Goal: Information Seeking & Learning: Learn about a topic

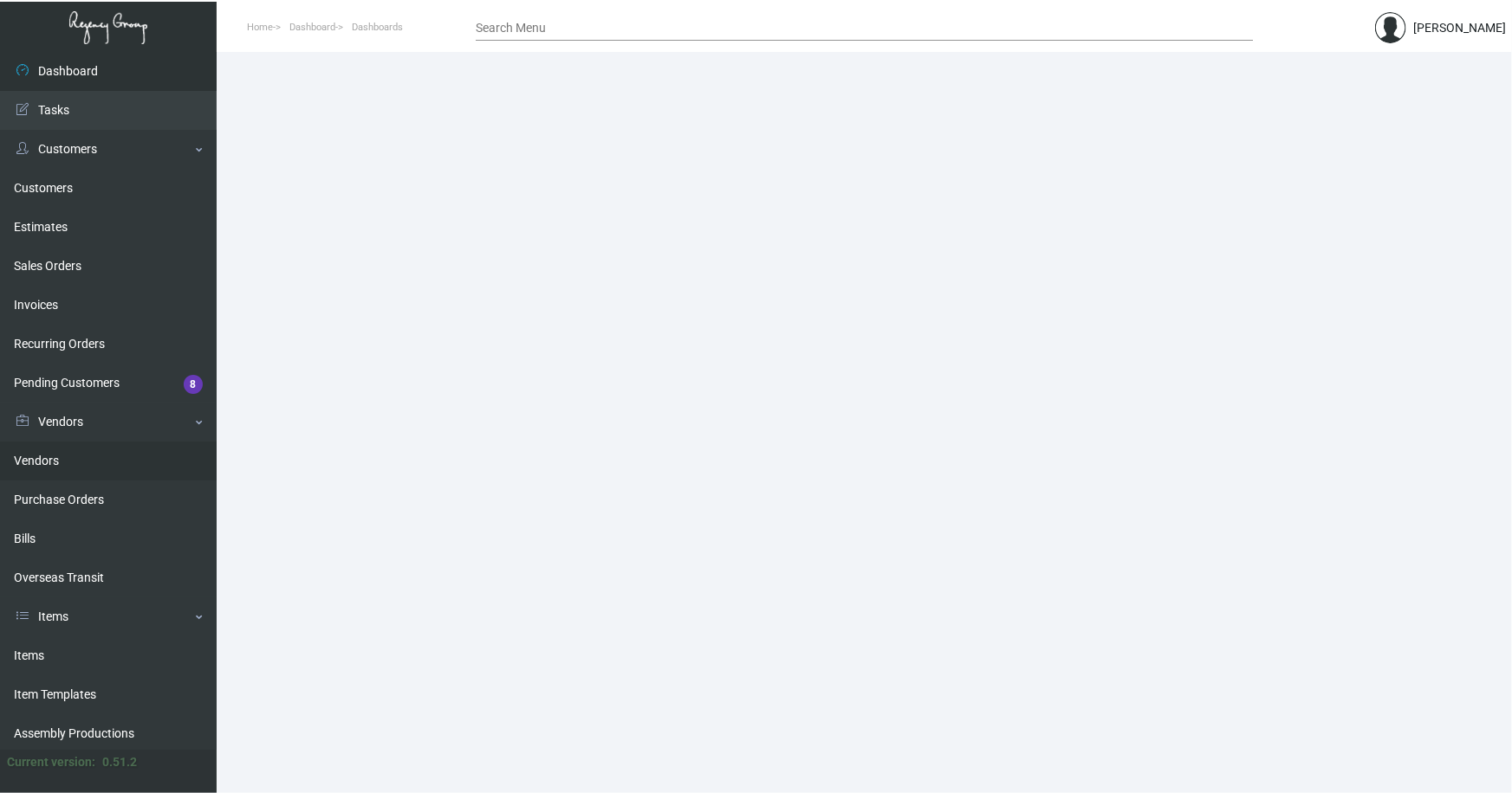
click at [49, 458] on link "Vendors" at bounding box center [108, 461] width 217 height 39
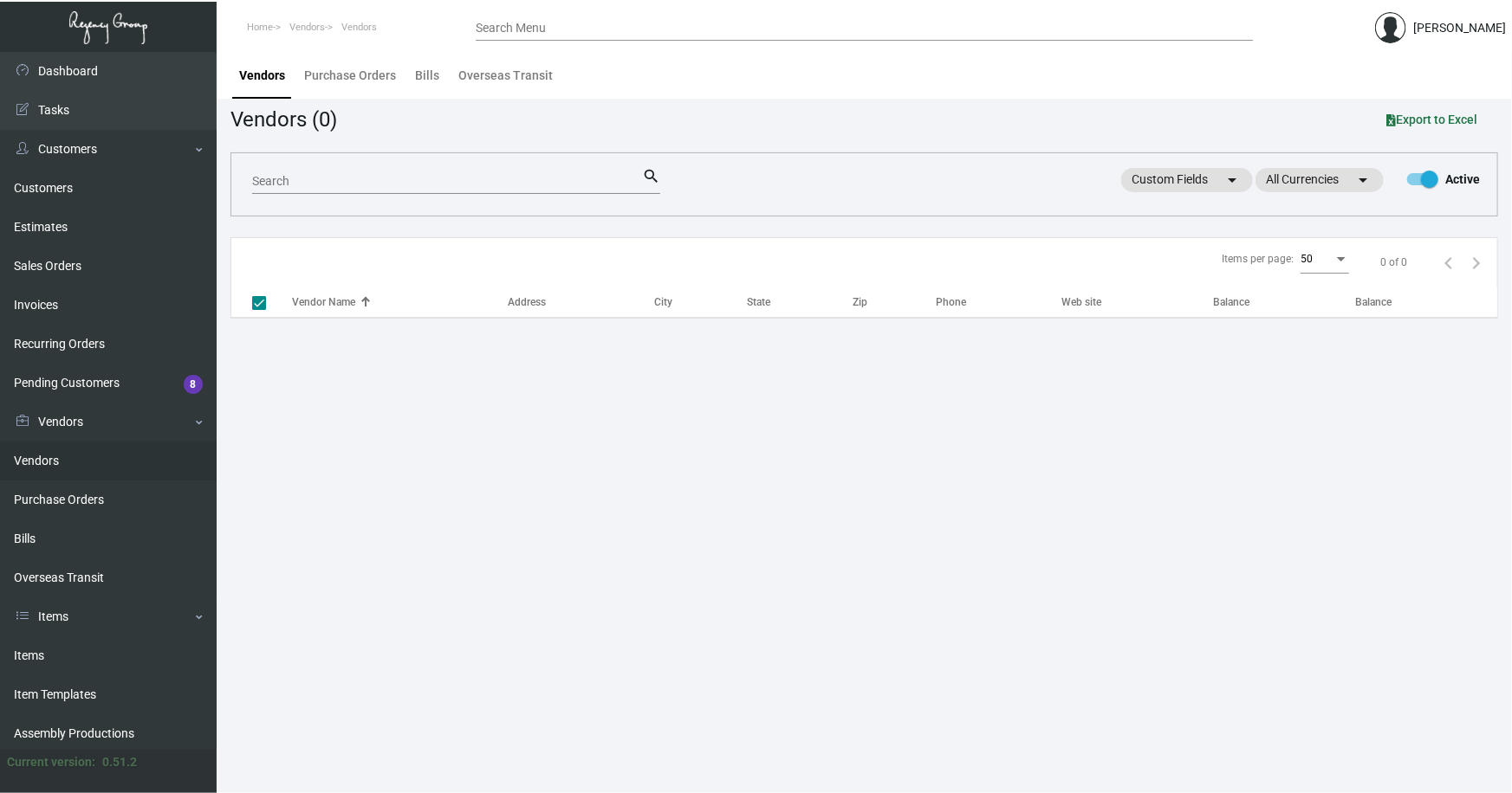
checkbox input "false"
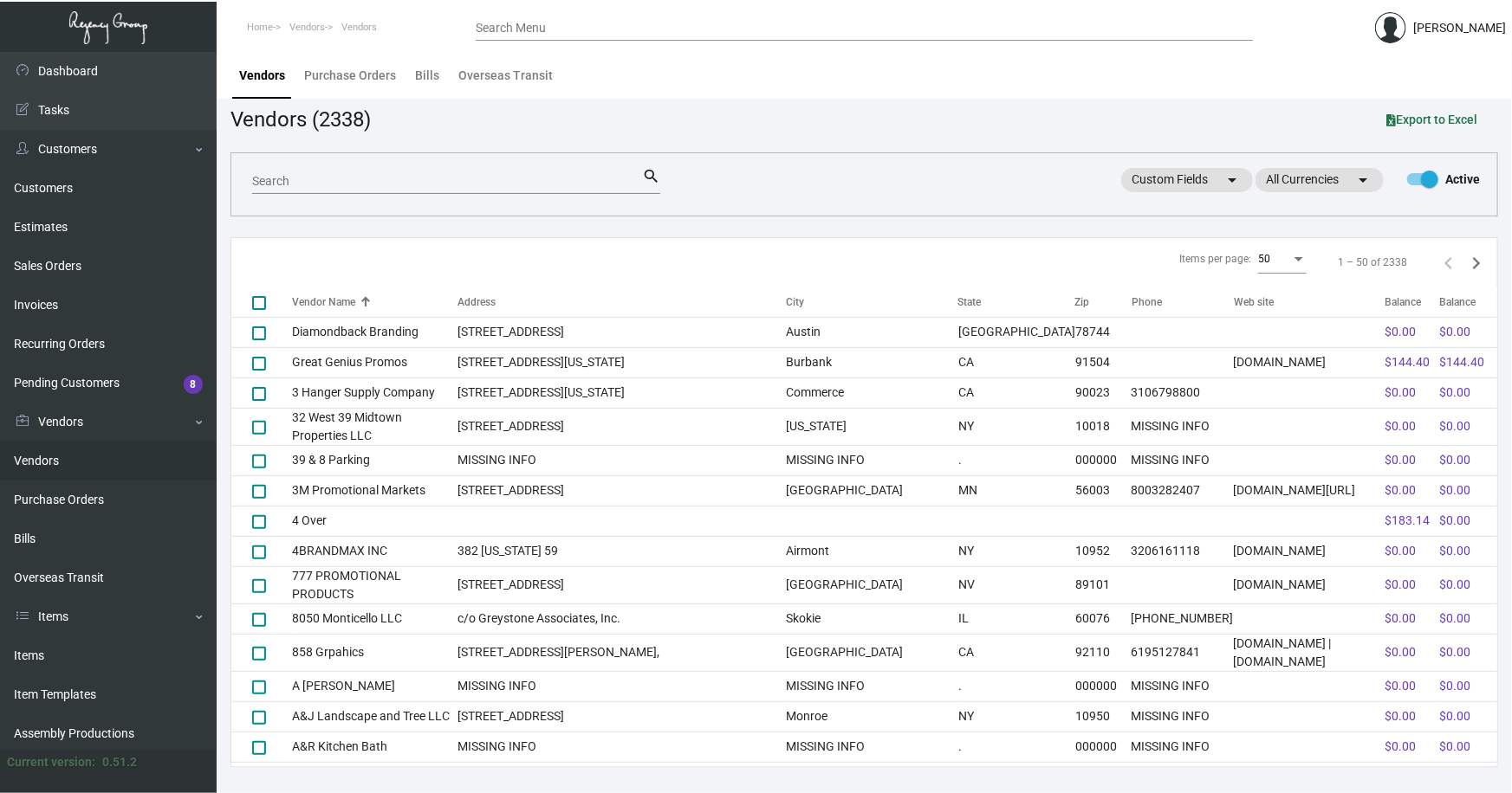
click at [356, 179] on input "Search" at bounding box center [447, 182] width 390 height 14
type input "polly park"
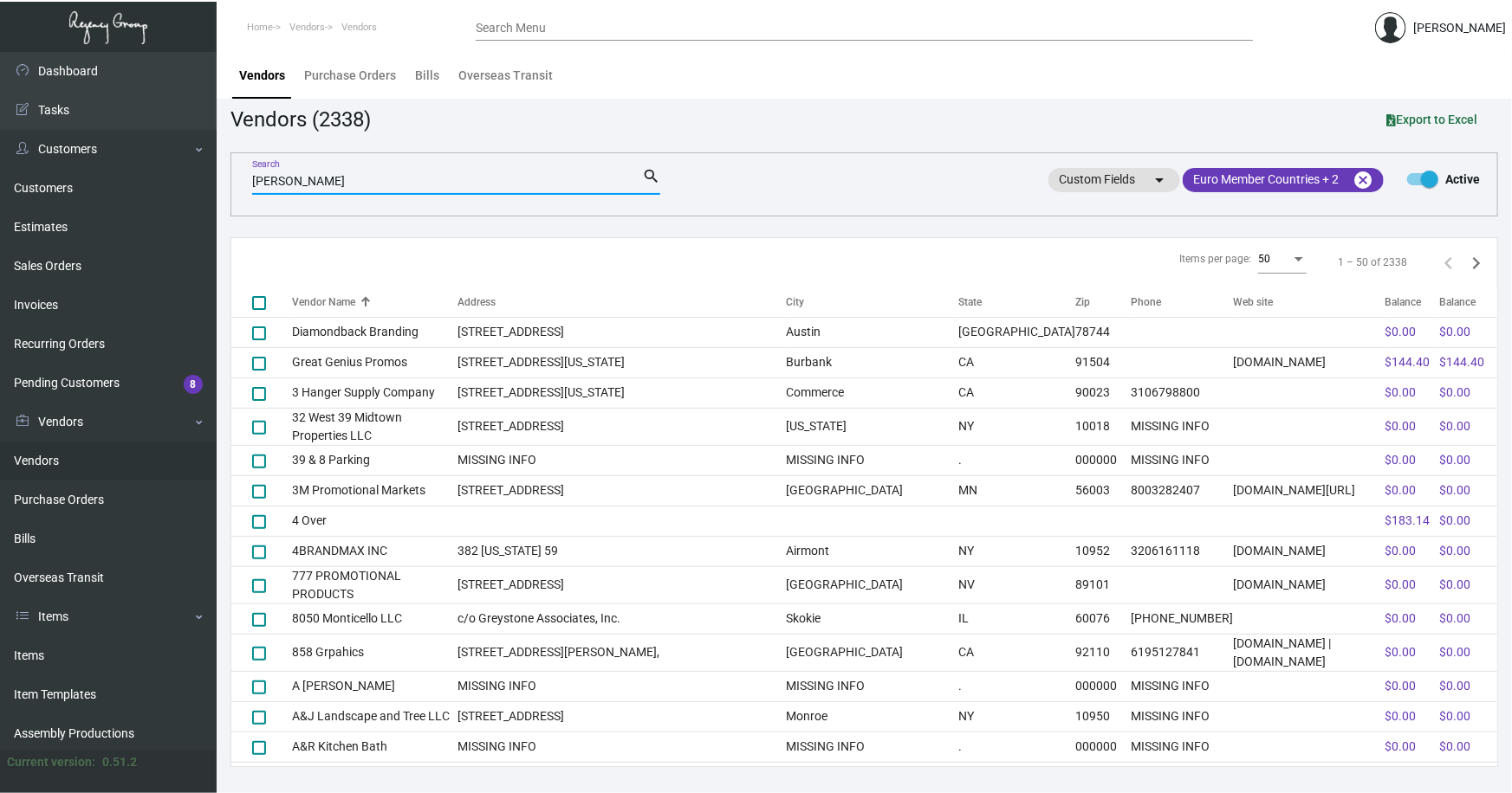
checkbox input "true"
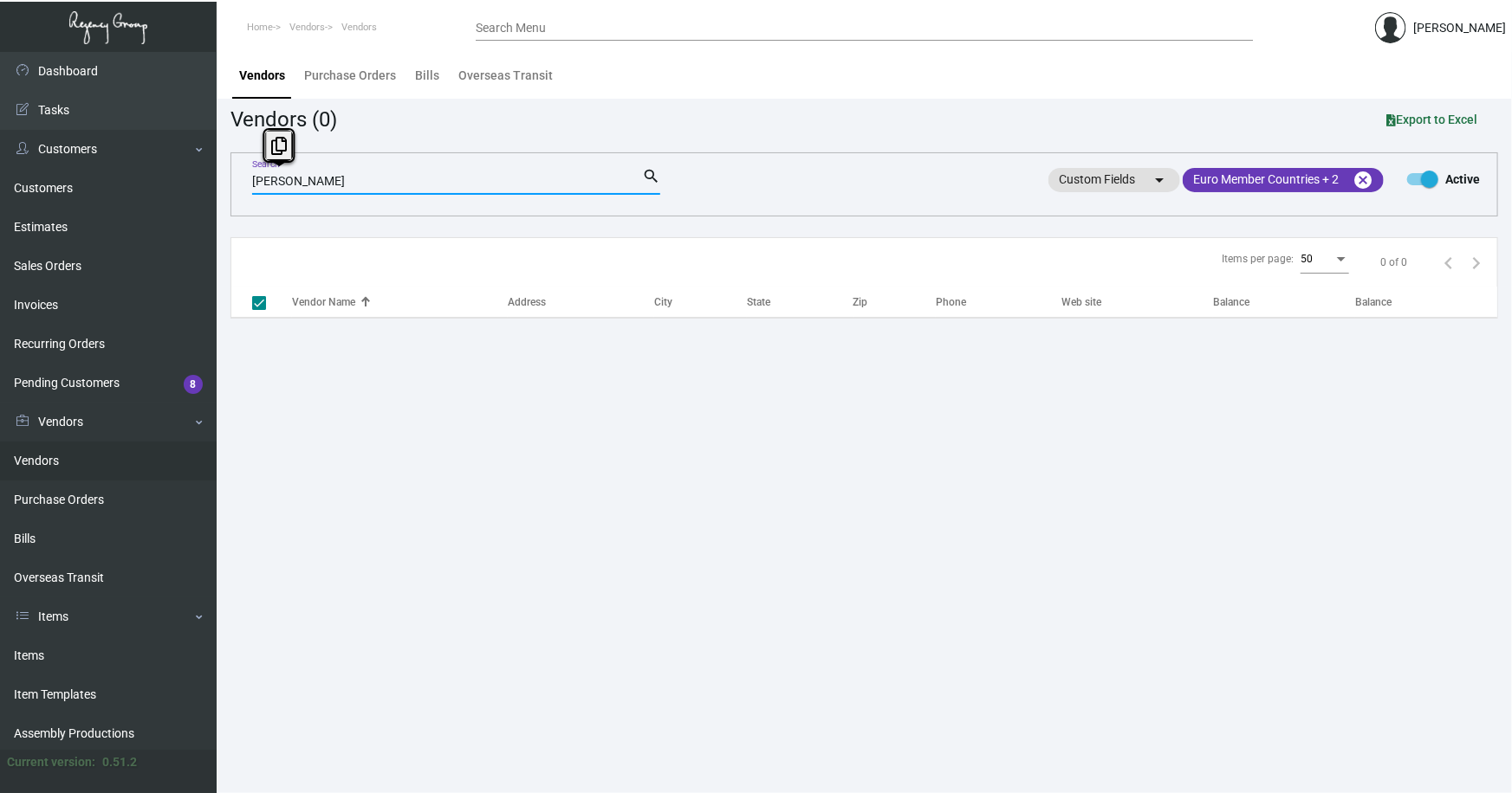
drag, startPoint x: 316, startPoint y: 182, endPoint x: 225, endPoint y: 182, distance: 91.0
click at [228, 185] on main "Vendors Purchase Orders Bills Overseas Transit Vendors (0) Export to Excel poll…" at bounding box center [865, 422] width 1295 height 741
checkbox input "false"
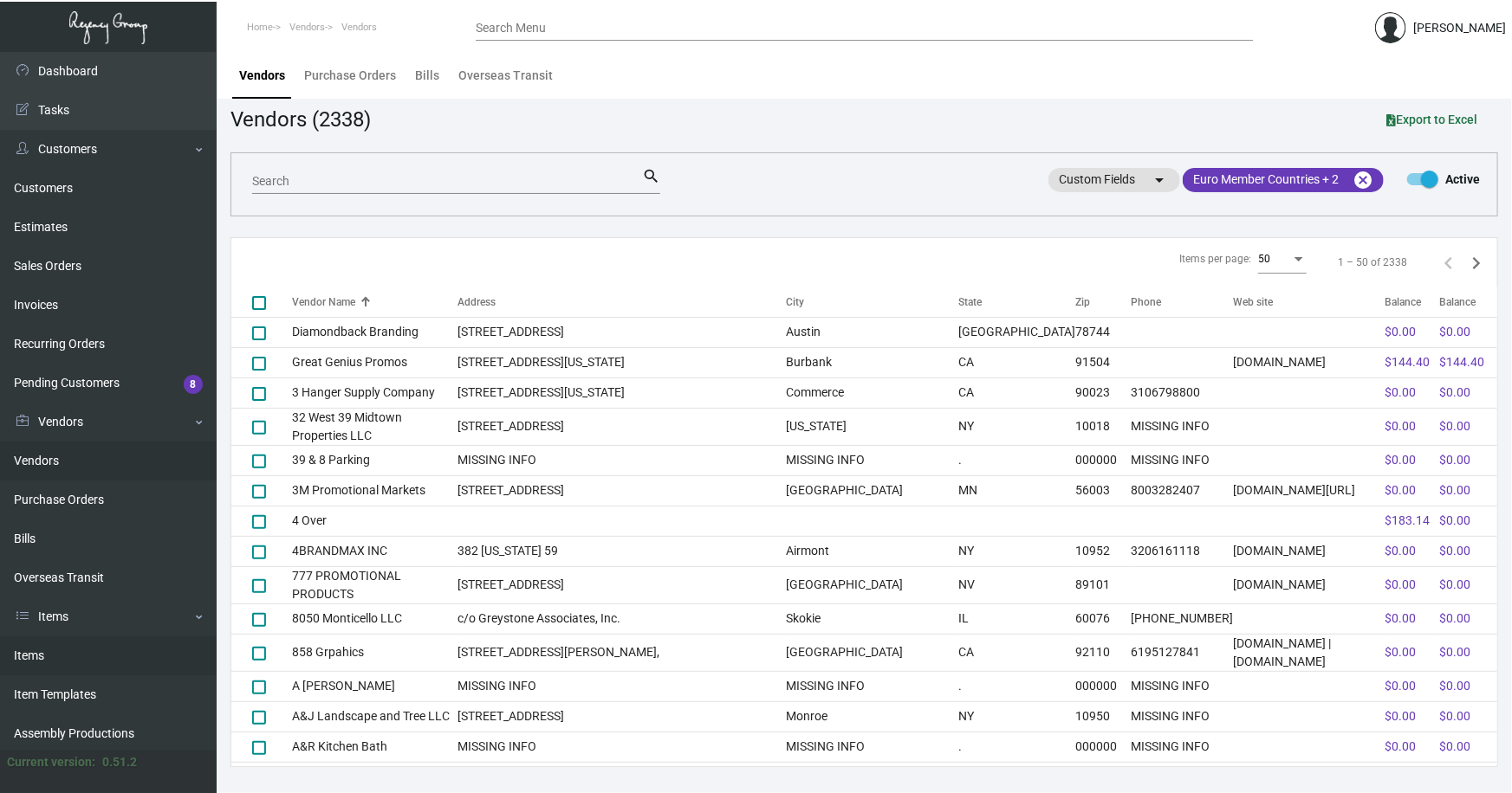
click at [36, 653] on link "Items" at bounding box center [108, 656] width 217 height 39
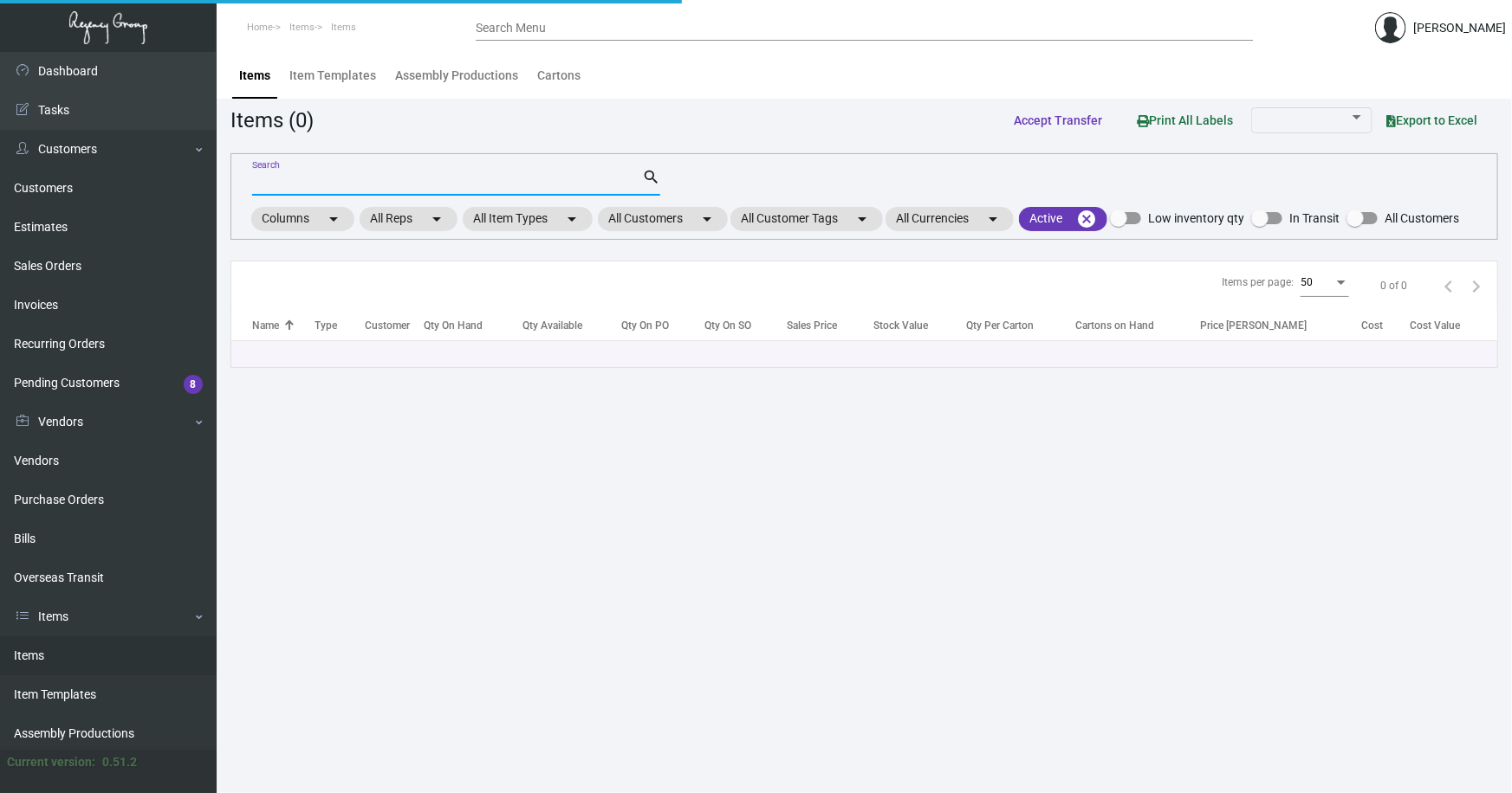
click at [409, 182] on input "Search" at bounding box center [447, 183] width 390 height 14
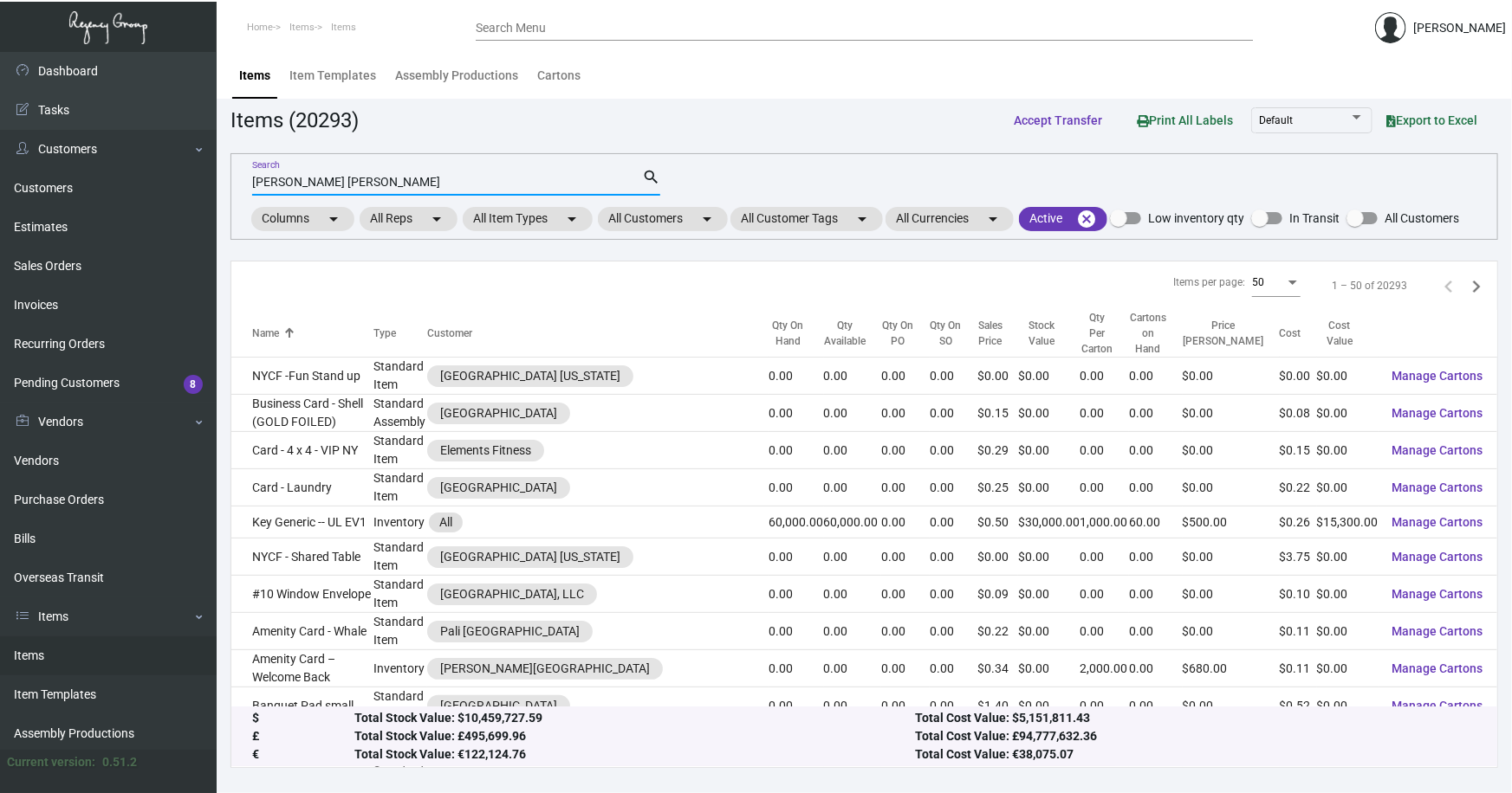
type input "archer lau"
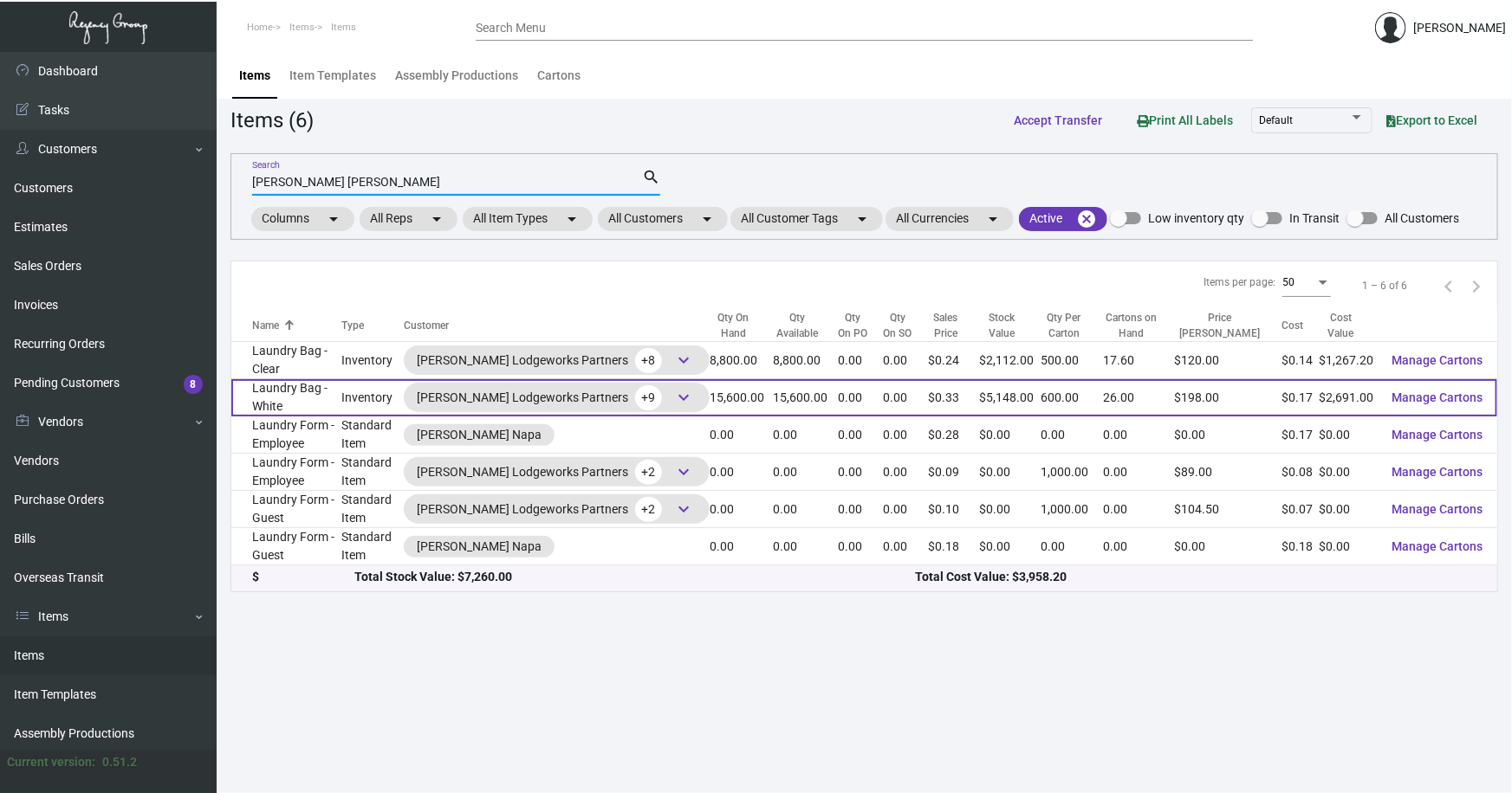
click at [288, 393] on td "Laundry Bag - White" at bounding box center [286, 398] width 110 height 37
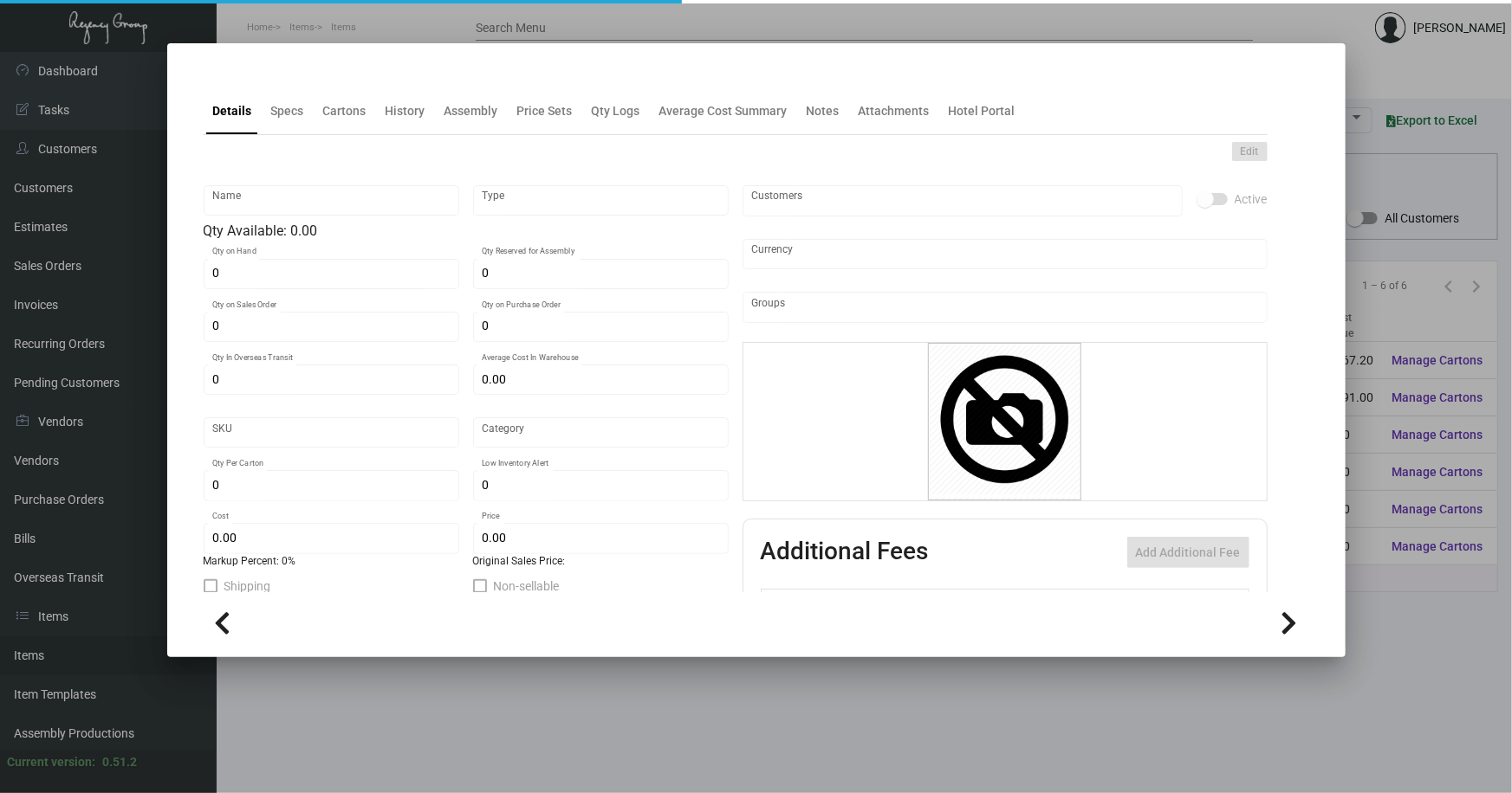
type input "Laundry Bag - White"
type input "Inventory"
type input "15,600"
type input "$ 0.65"
type input "321"
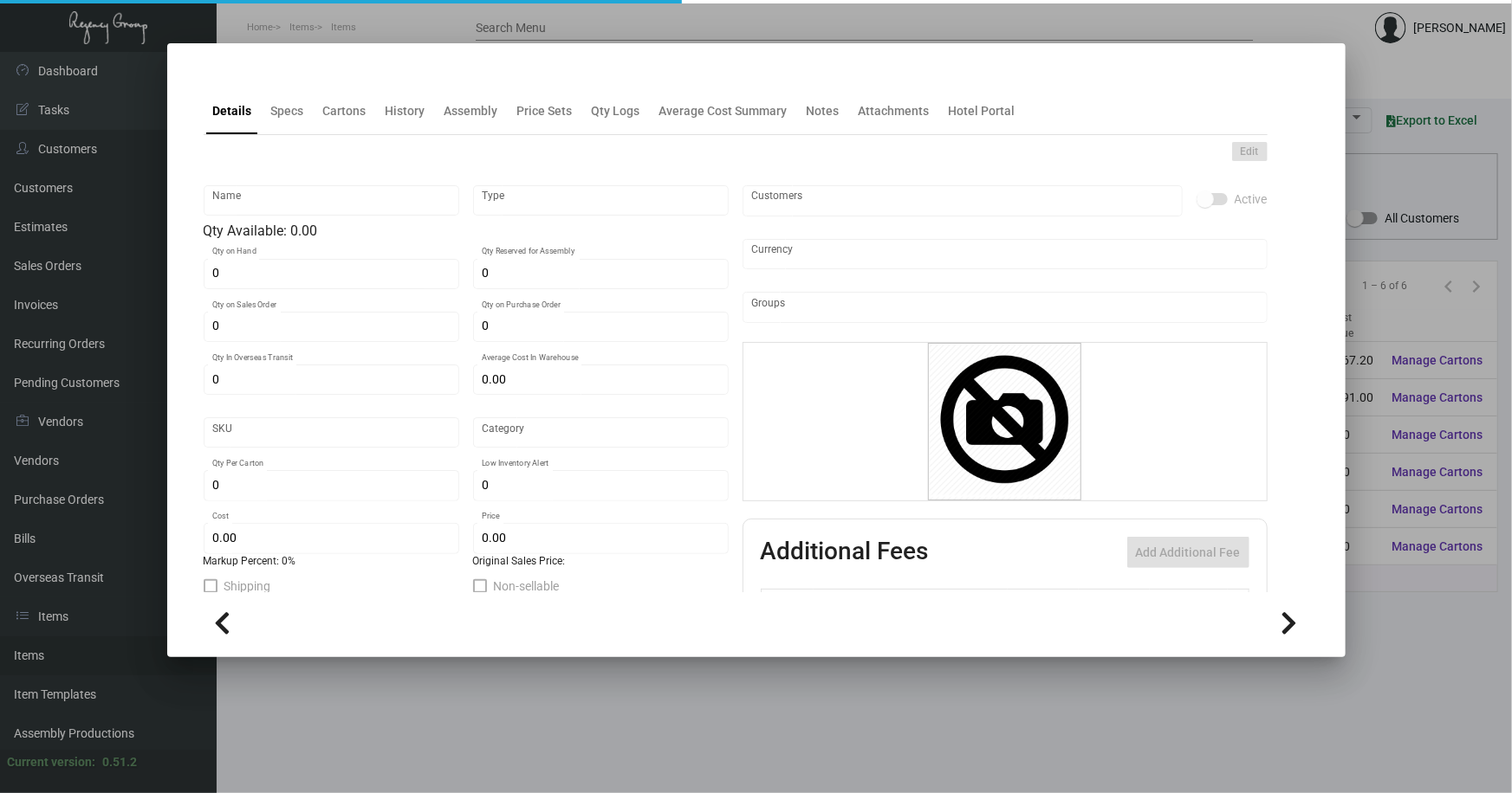
type input "Standard"
type input "600"
type input "10,000"
type input "$ 0.1725"
type input "$ 0.33"
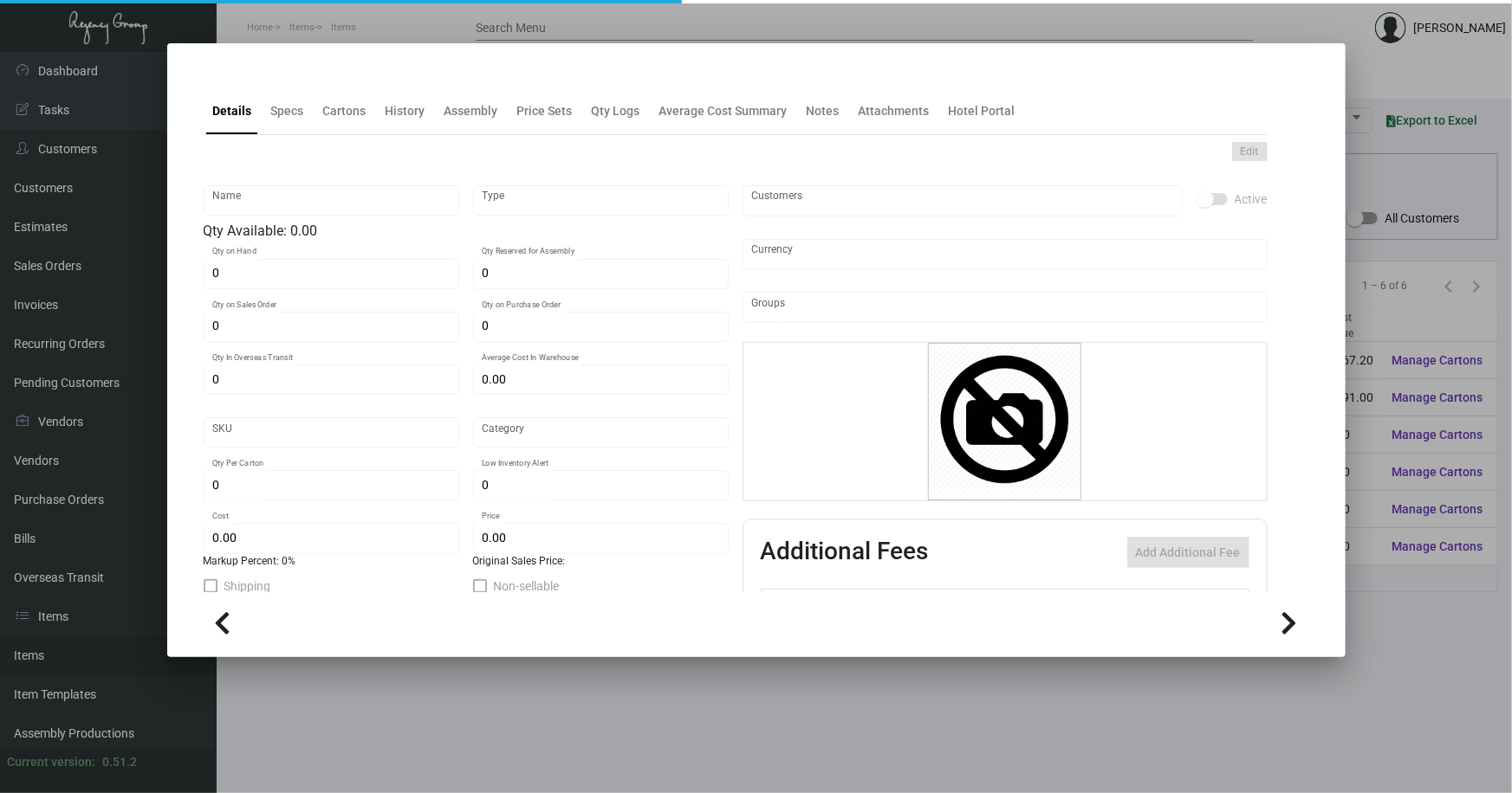
checkbox input "true"
type input "United States Dollar $"
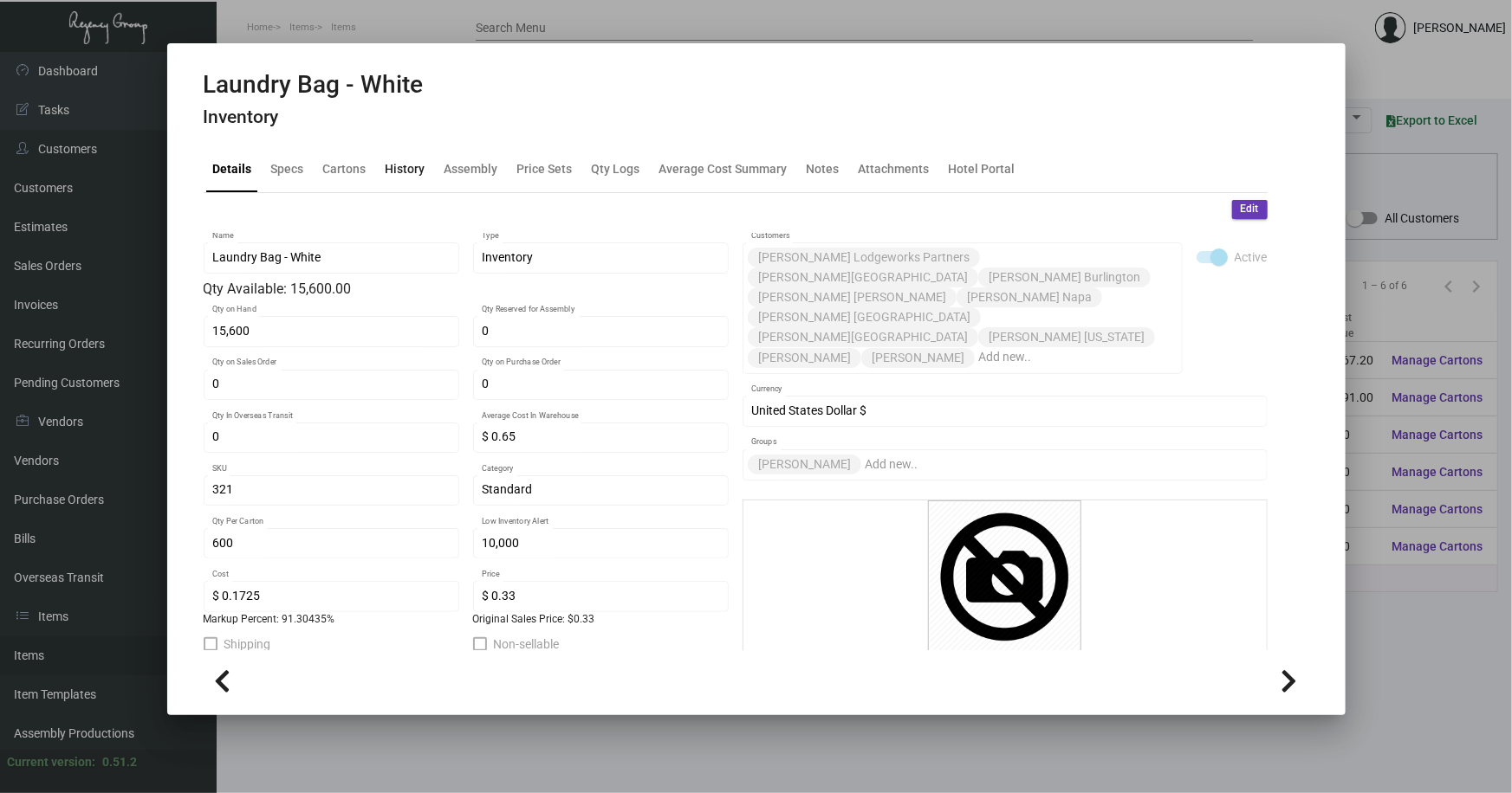
click at [407, 166] on div "History" at bounding box center [405, 168] width 40 height 18
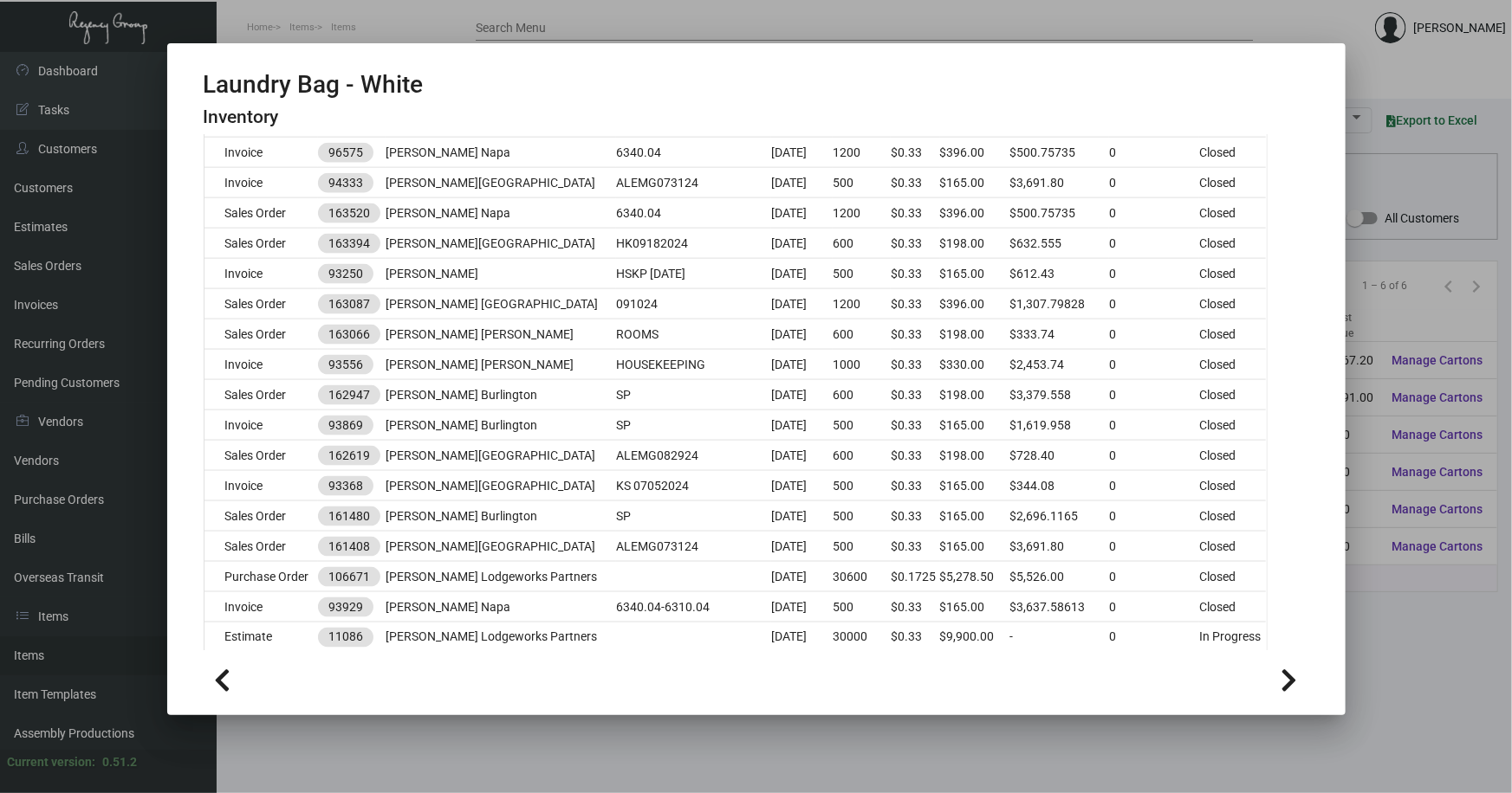
scroll to position [1259, 0]
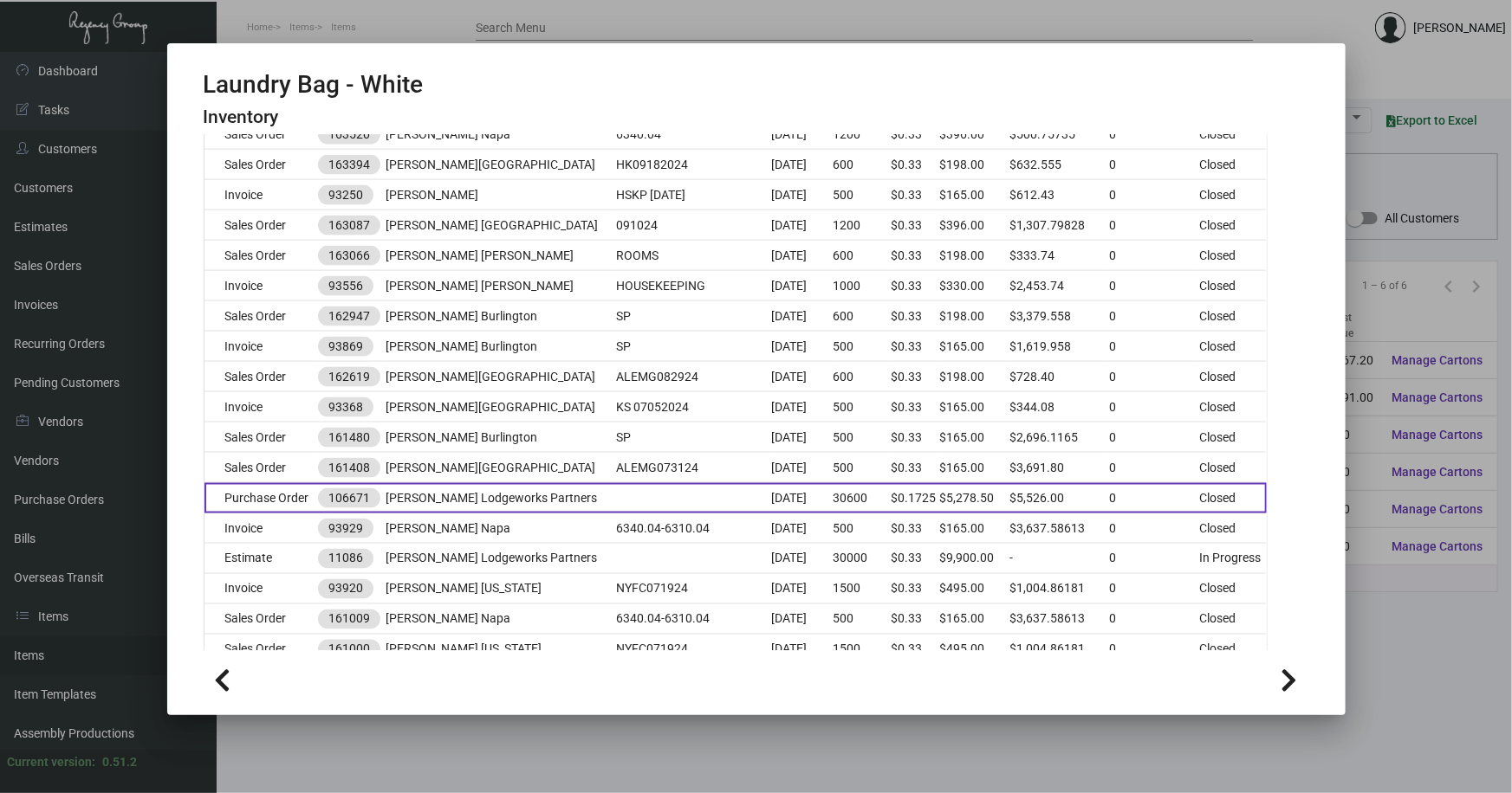
click at [530, 493] on td "Archer Lodgeworks Partners" at bounding box center [501, 498] width 230 height 31
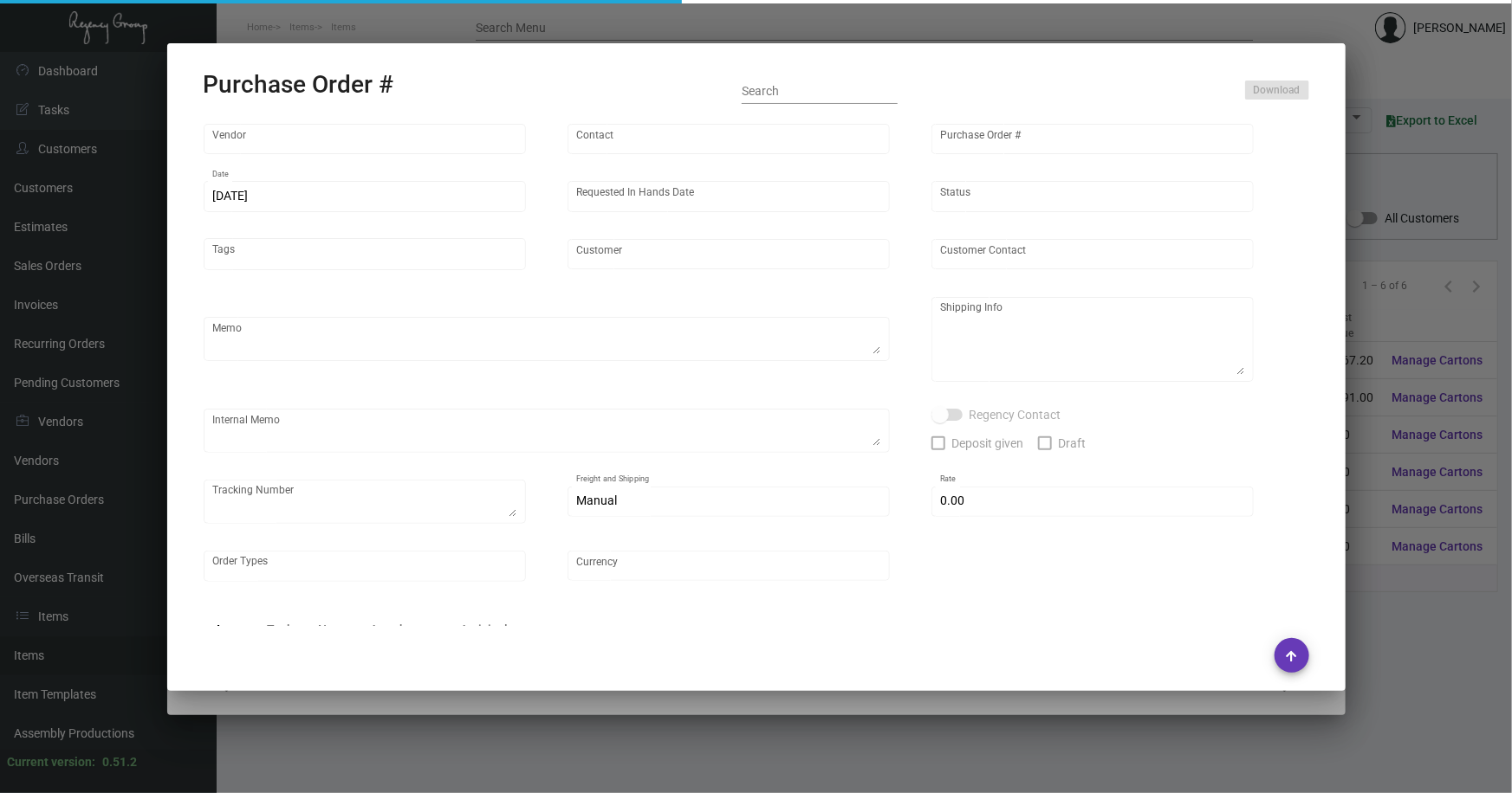
type input "POLY-PAK INDUSTRIES"
type input "Lanie LaMere"
type input "106671"
type input "7/31/2024"
type input "8/30/2024"
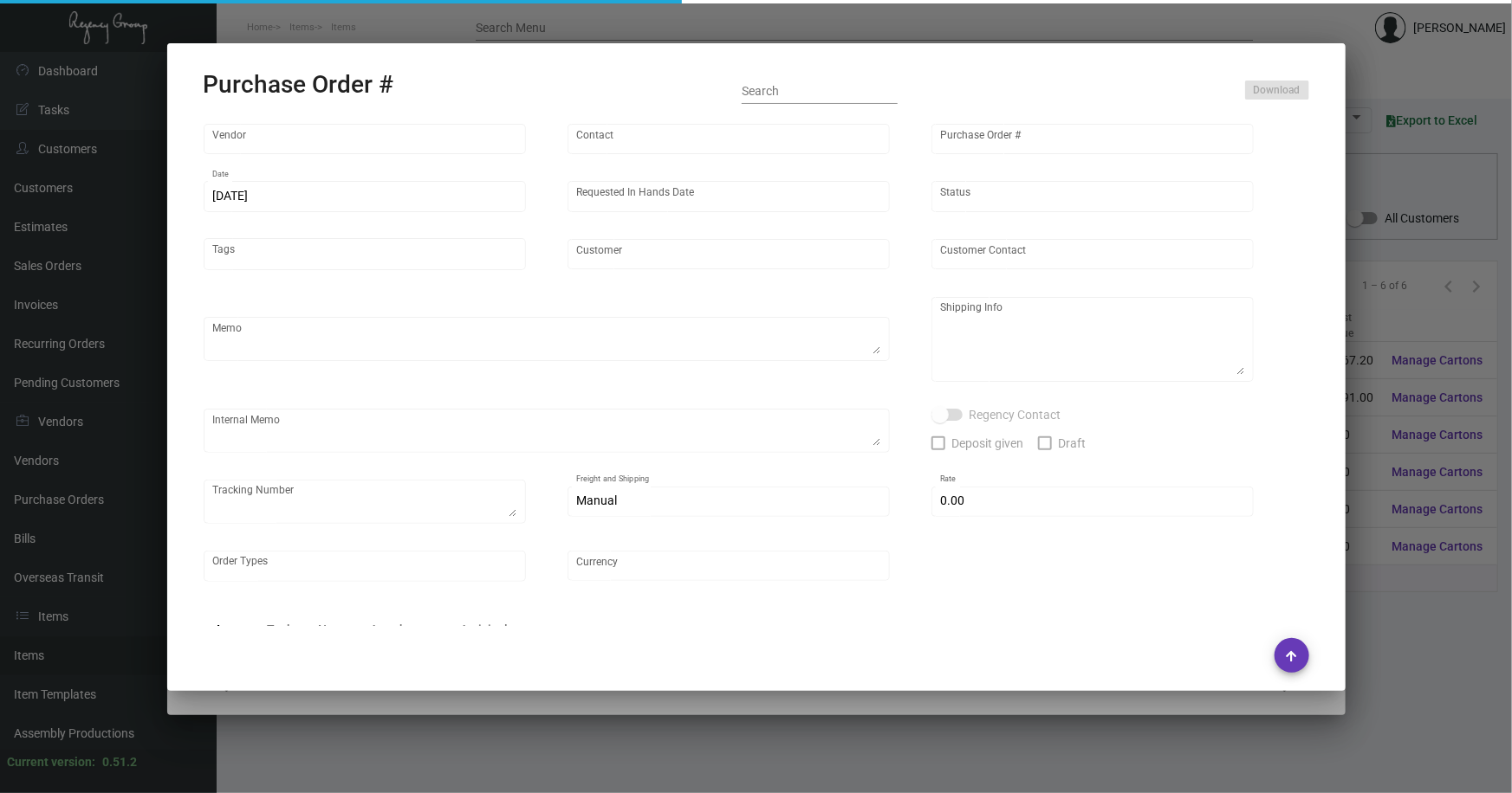
type input "Archer Lodgeworks Partners"
type textarea "Repeat - PO 100974 / Please reach out to Manny for LTL."
type textarea "Regency Group NJ - Alex Penate 22 Belgrove Dr. Kearny, NJ, 07032 US"
checkbox input "true"
type input "$ 247.50"
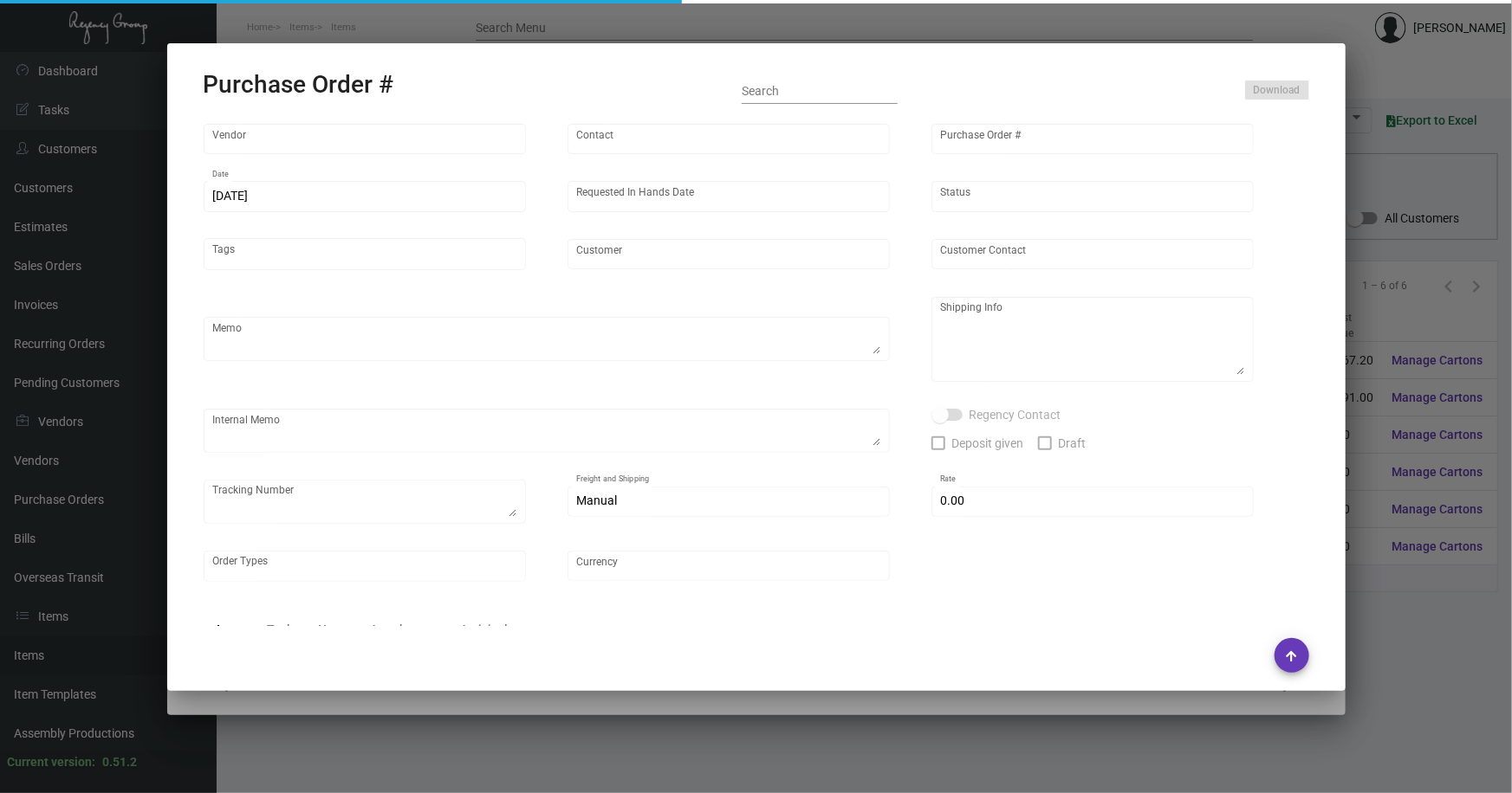
type input "United States Dollar $"
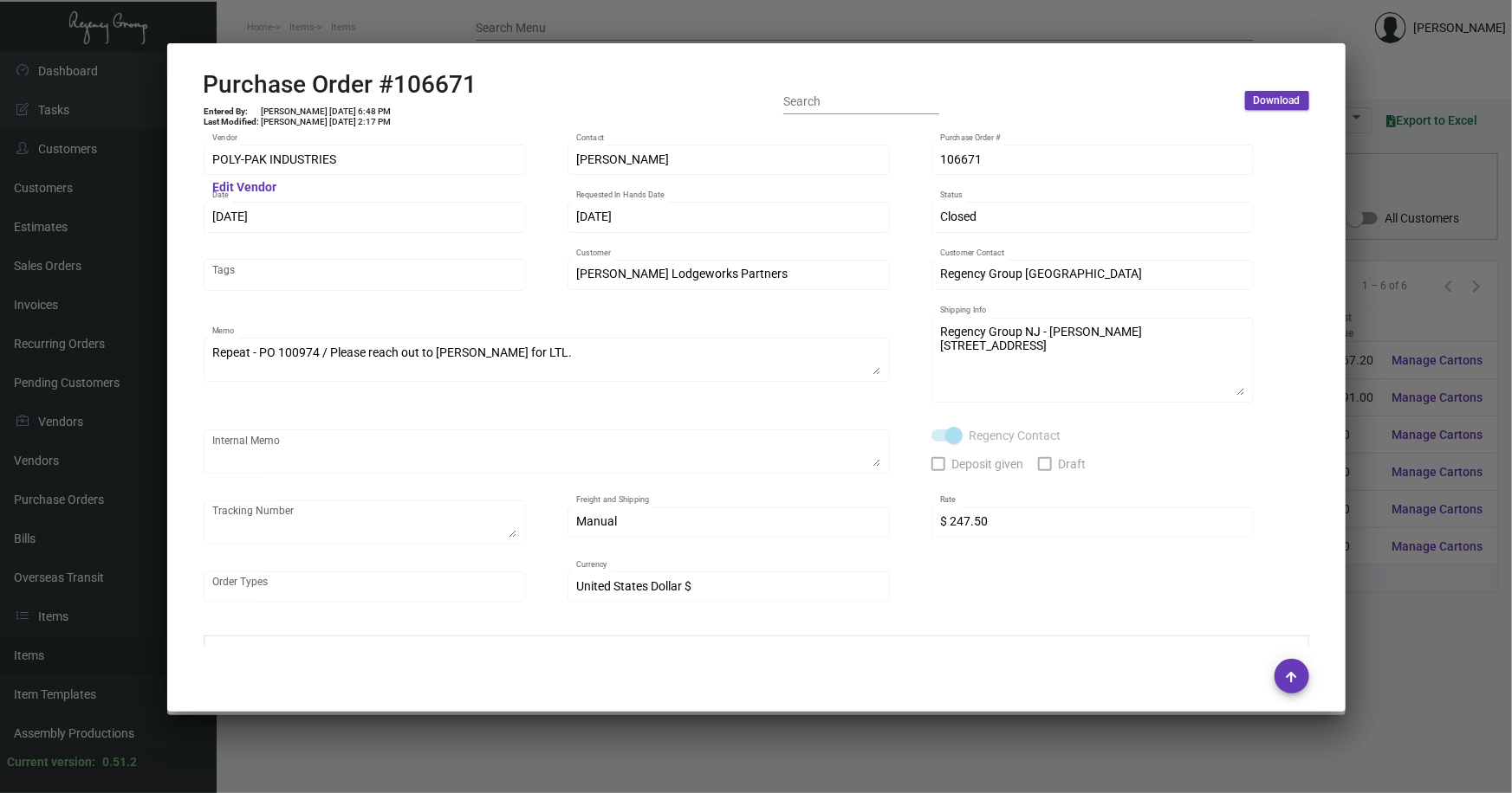
click at [1371, 620] on div at bounding box center [756, 396] width 1512 height 793
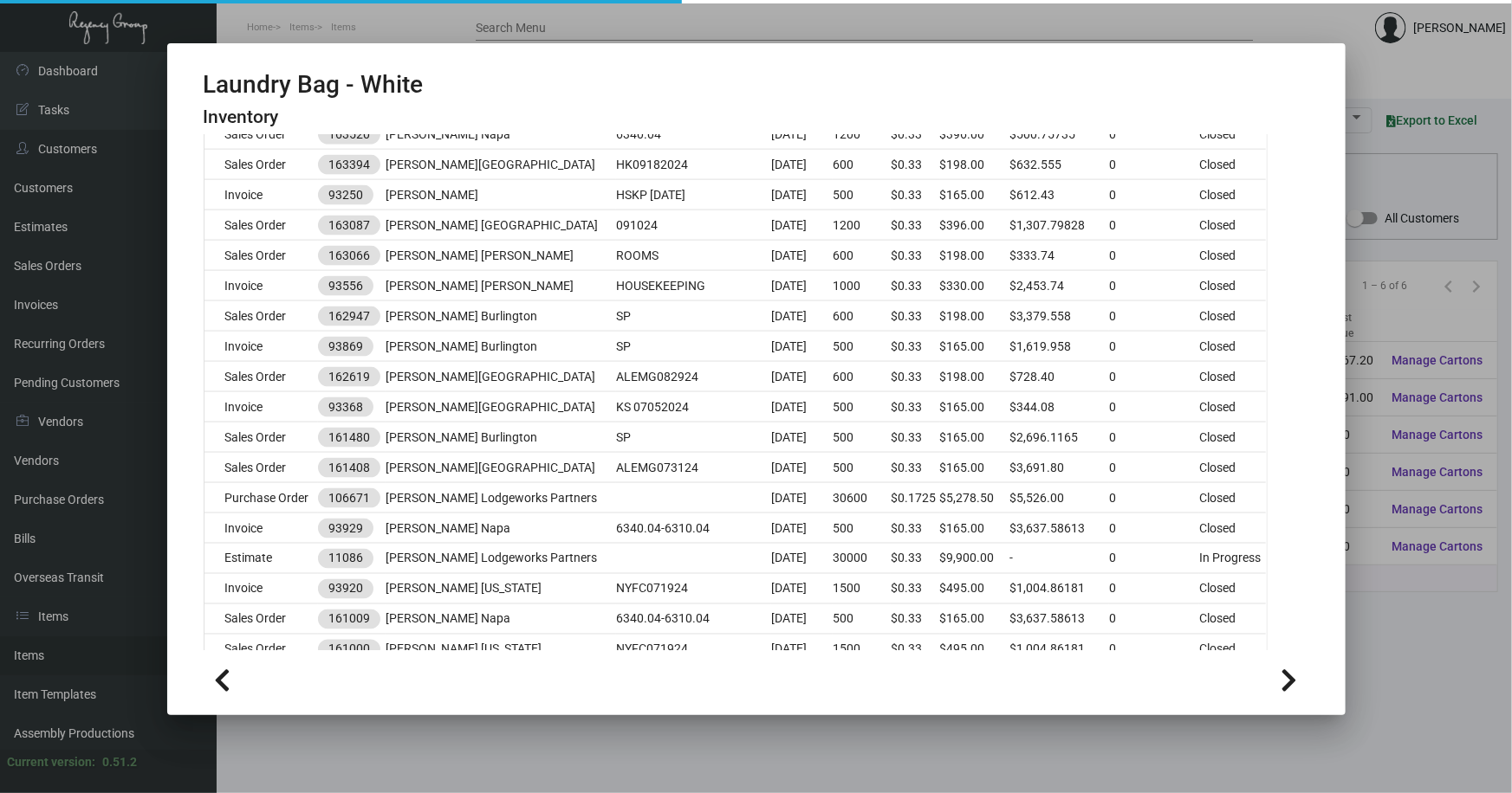
click at [1369, 618] on div at bounding box center [756, 396] width 1512 height 793
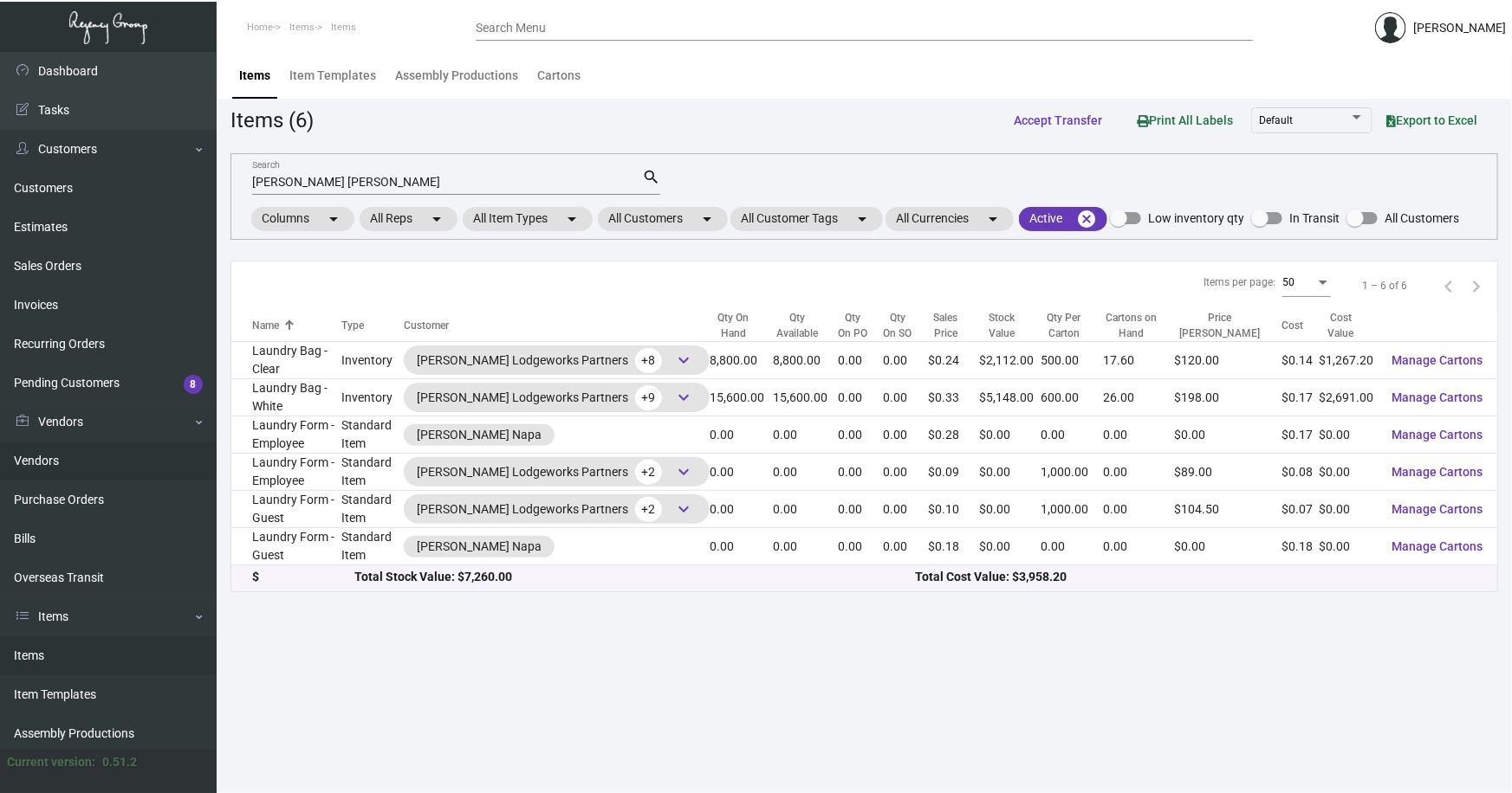
click at [46, 451] on link "Vendors" at bounding box center [108, 461] width 217 height 39
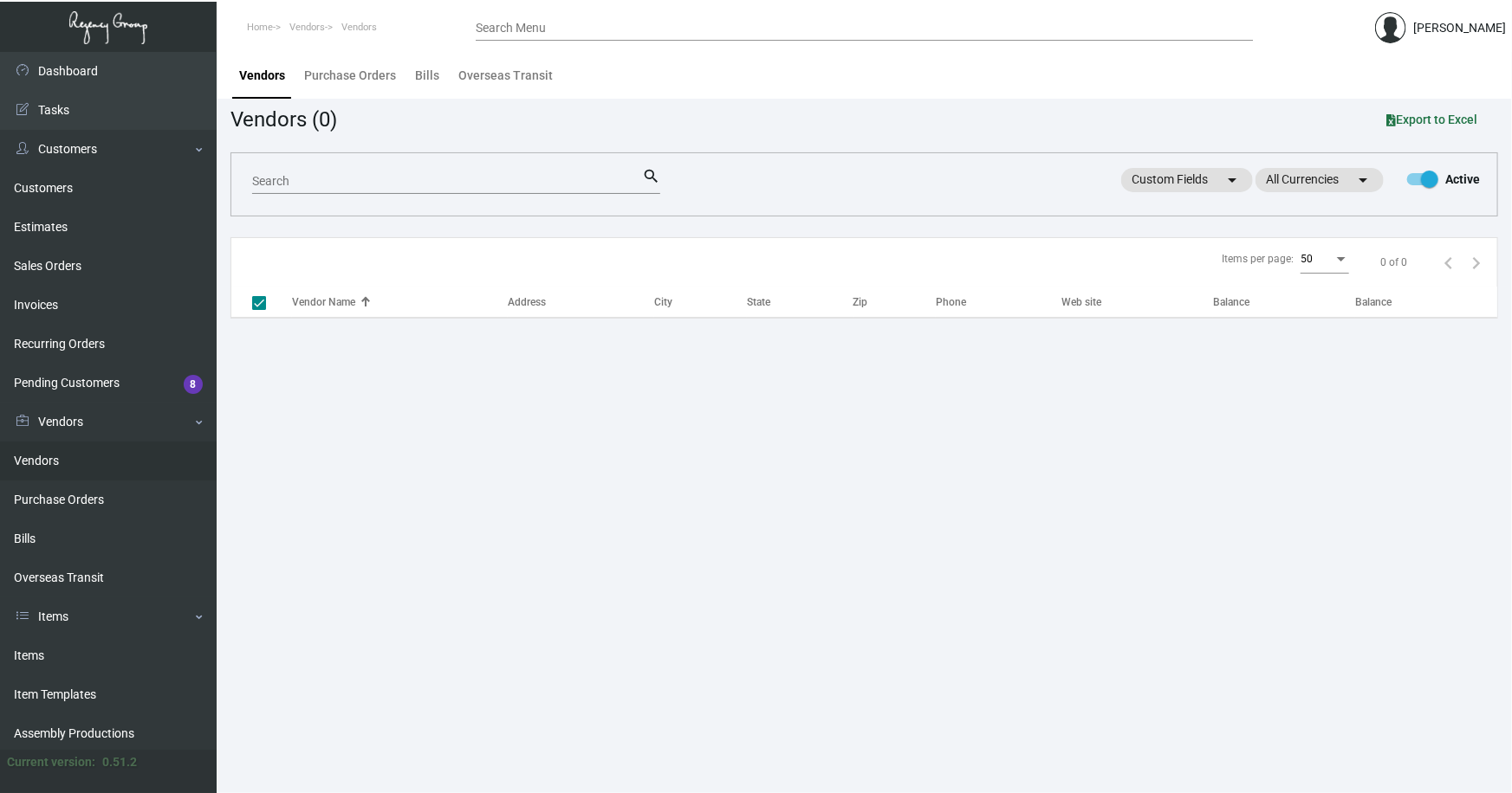
checkbox input "false"
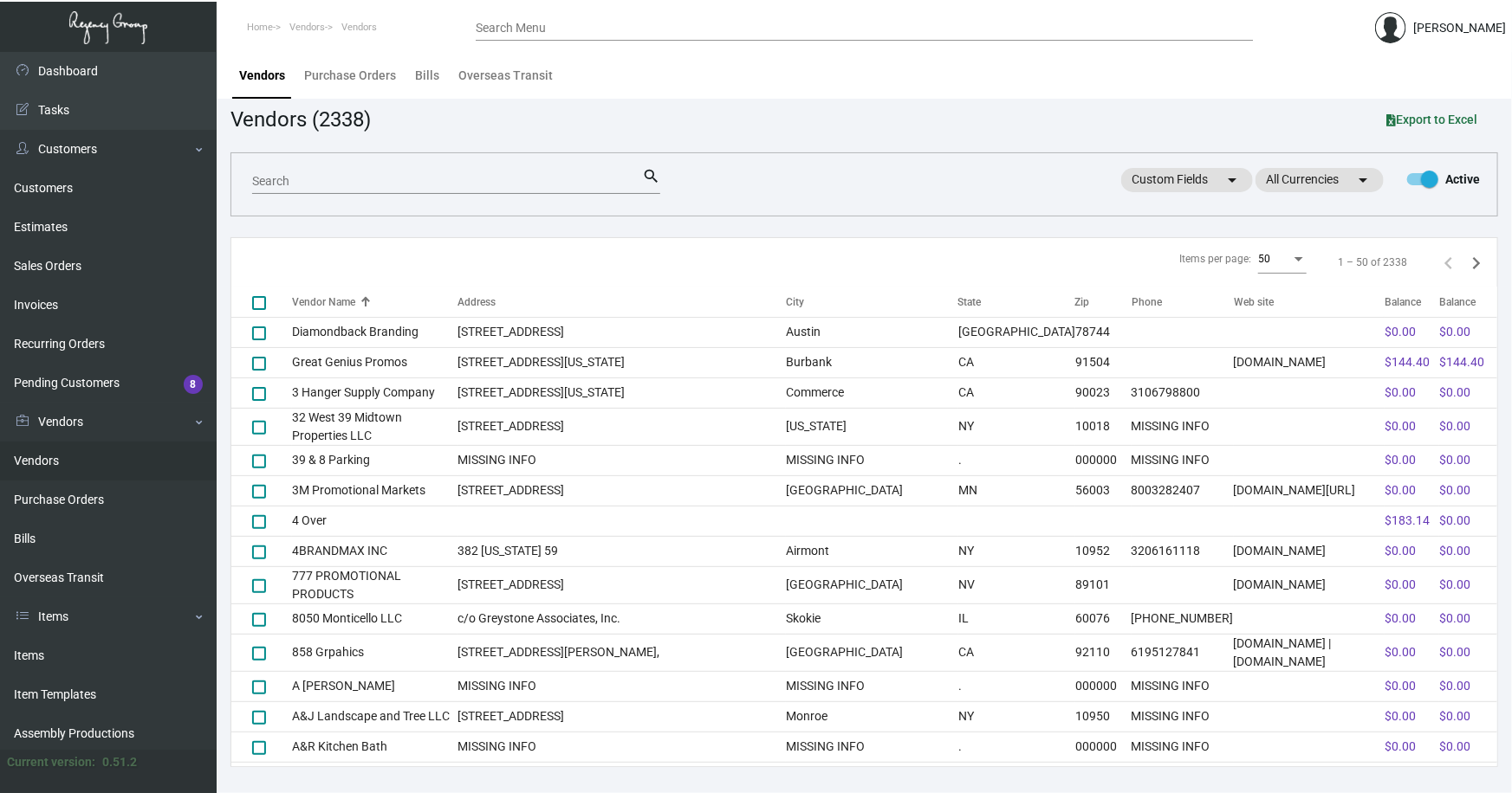
click at [293, 177] on input "Search" at bounding box center [447, 182] width 390 height 14
type input "polly"
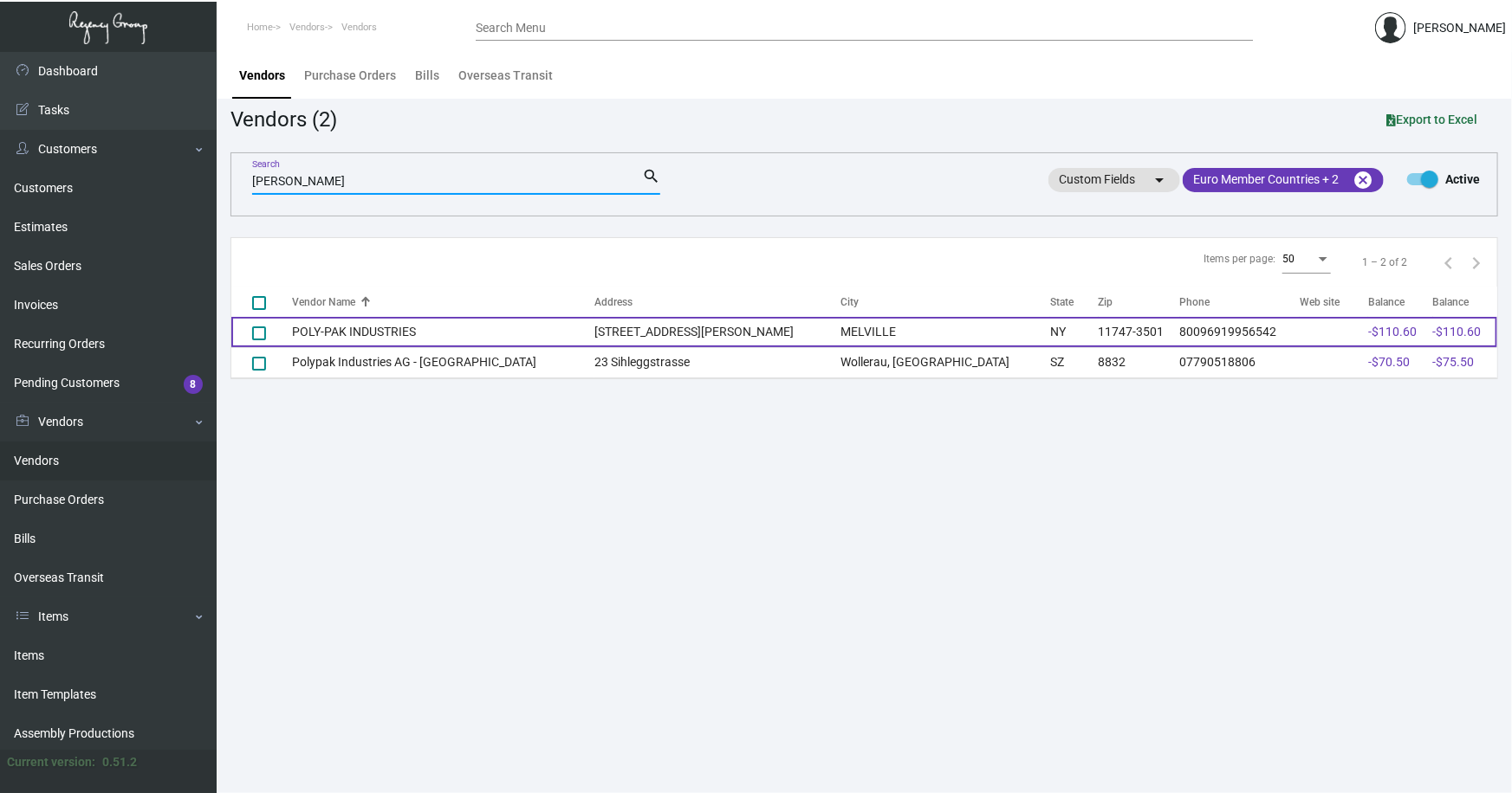
click at [335, 331] on td "POLY-PAK INDUSTRIES" at bounding box center [443, 332] width 302 height 31
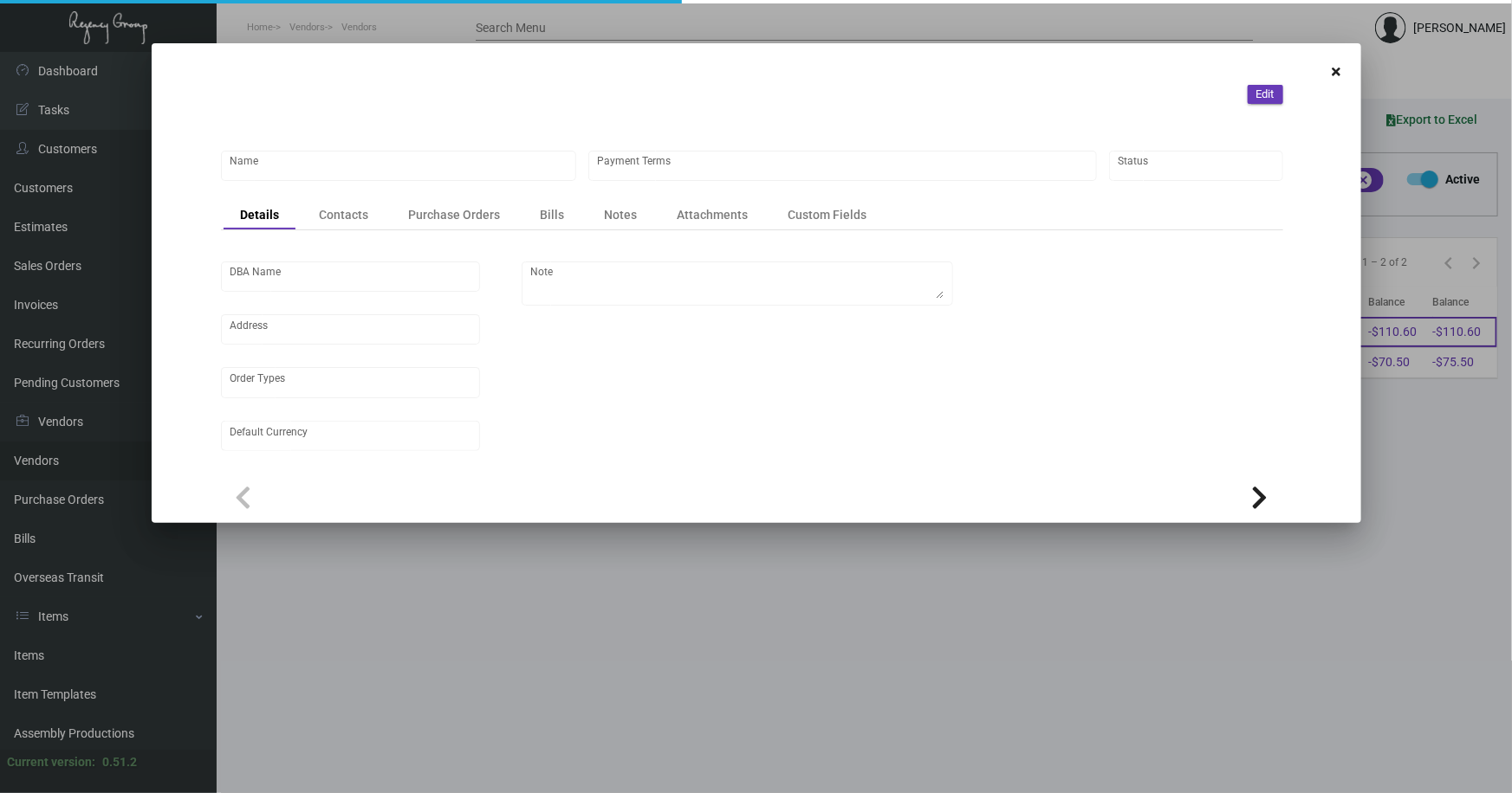
type input "POLY-PAK INDUSTRIES"
type input "Net 30"
type input "United States Dollar $"
type textarea "Pack 600/CTN."
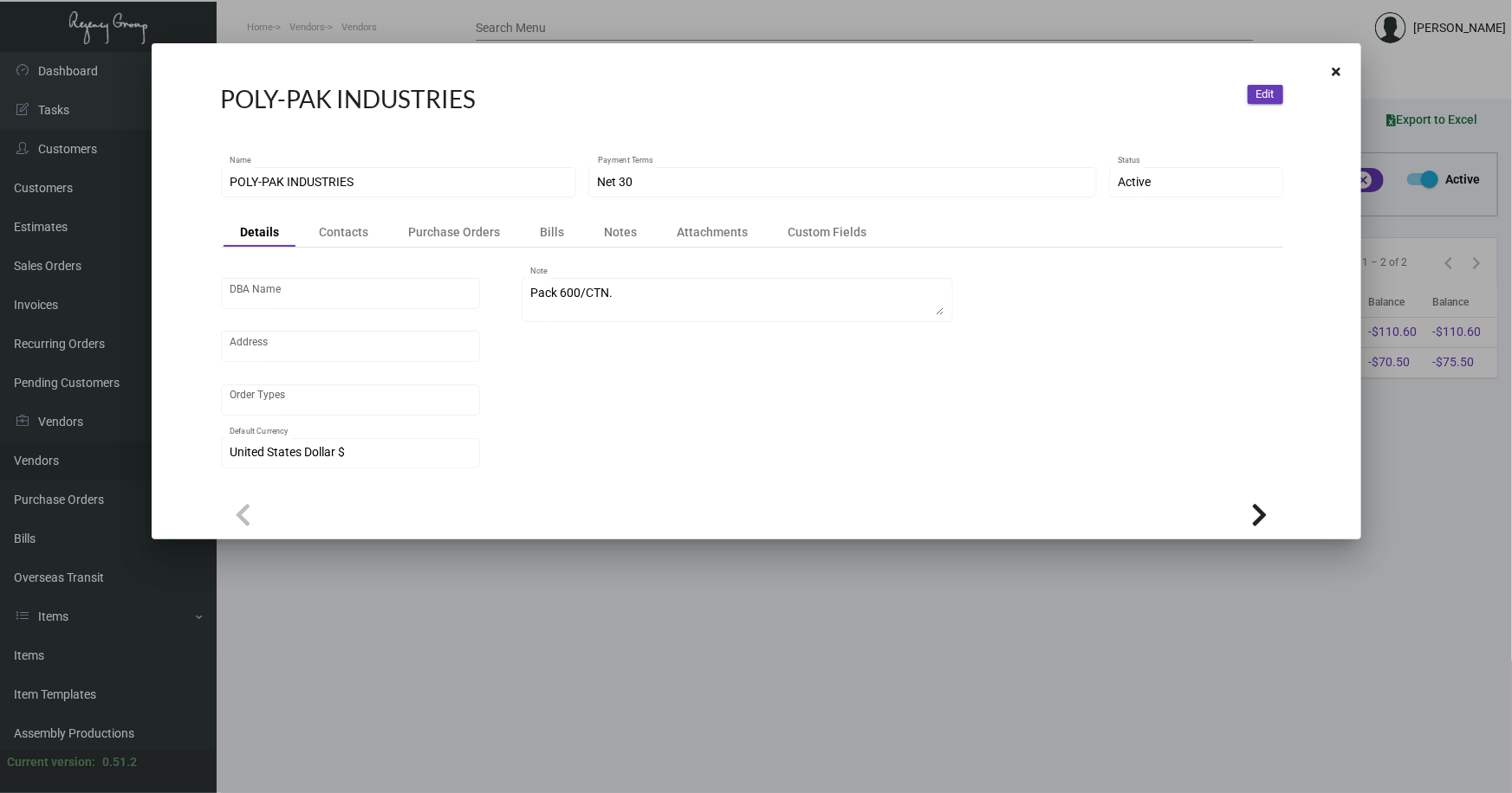
scroll to position [3, 0]
click at [330, 226] on div "Contacts" at bounding box center [344, 232] width 49 height 18
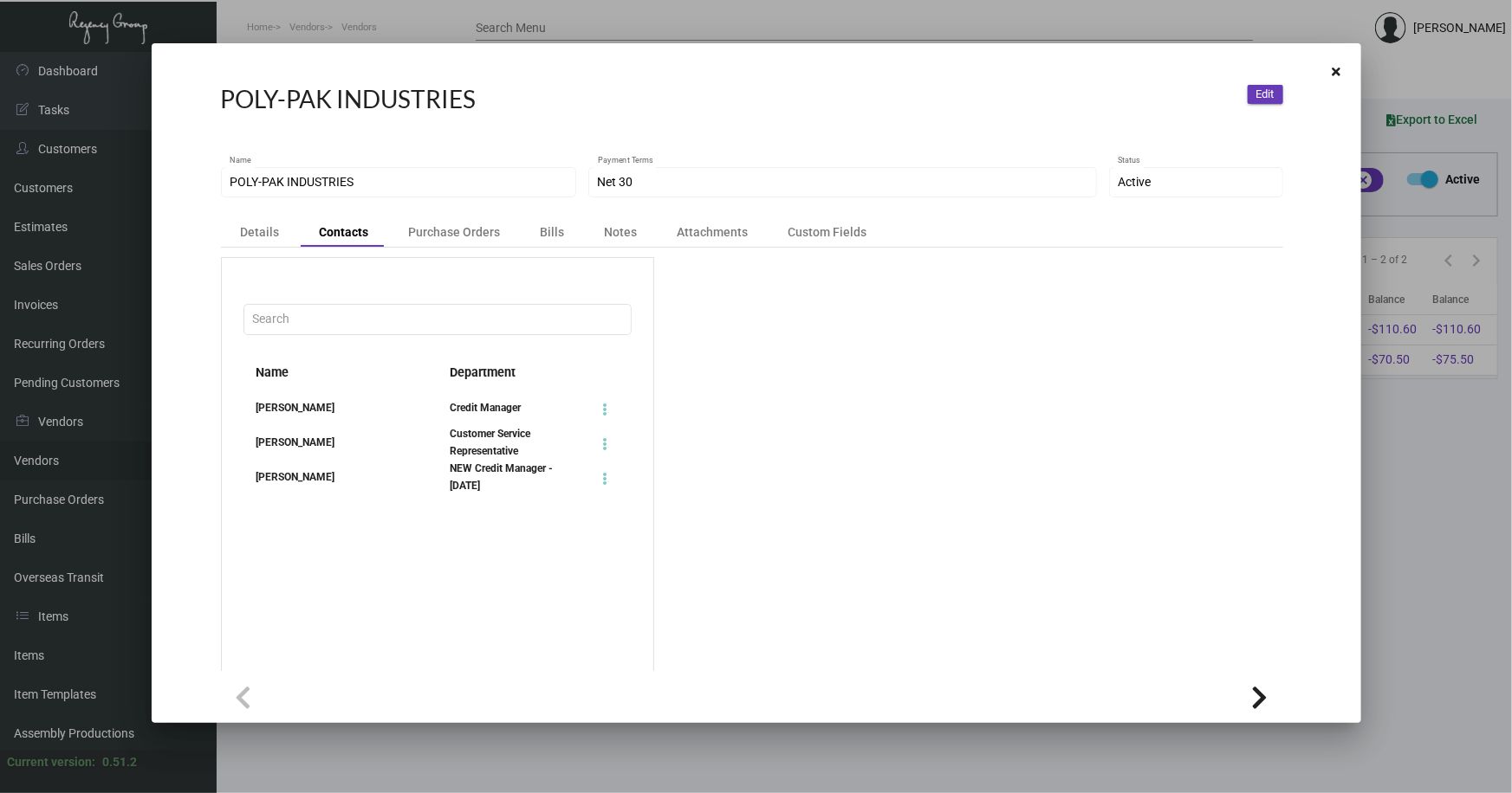
click at [287, 405] on div "Diana Pisacone" at bounding box center [340, 408] width 194 height 18
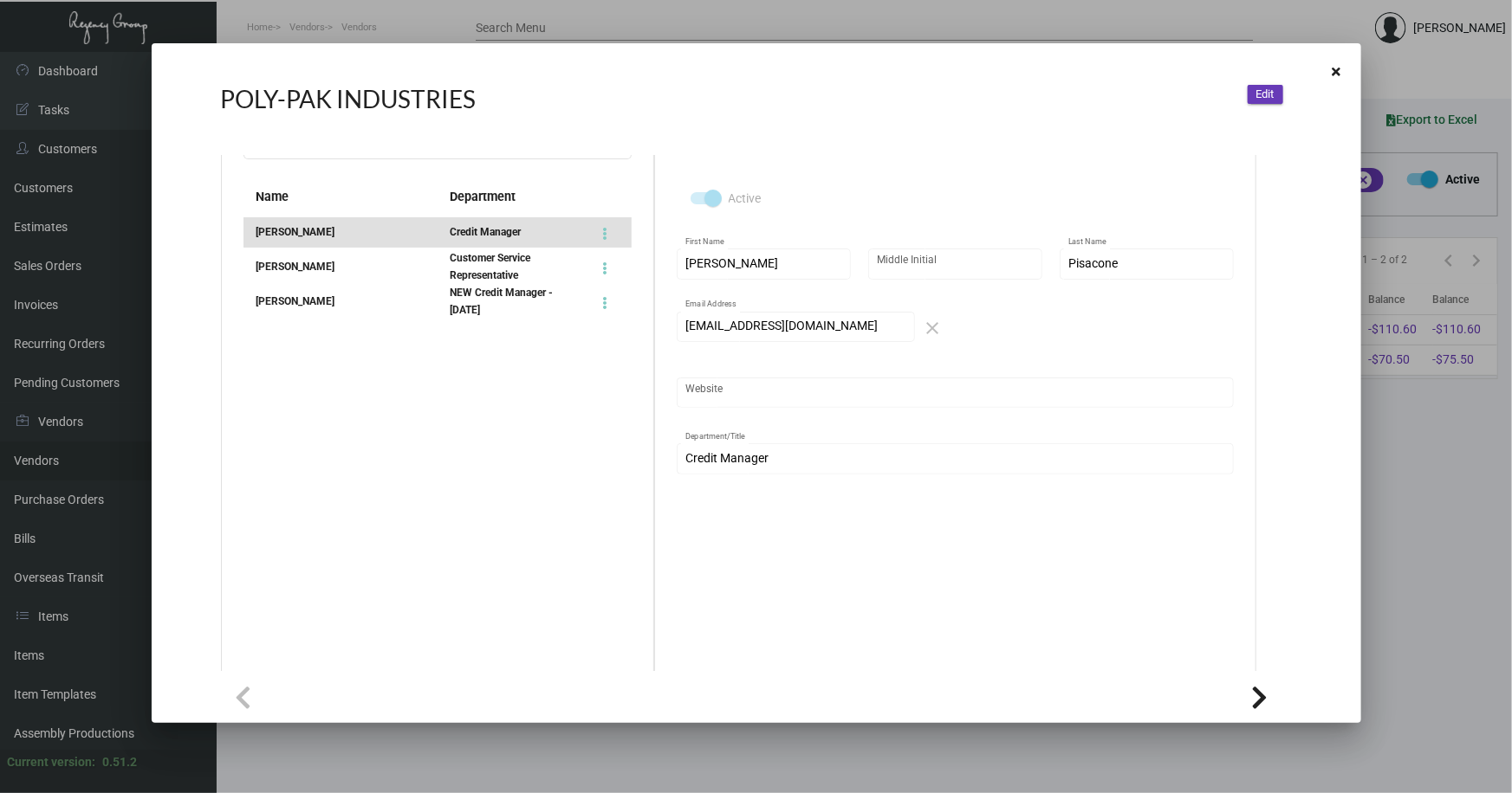
scroll to position [193, 0]
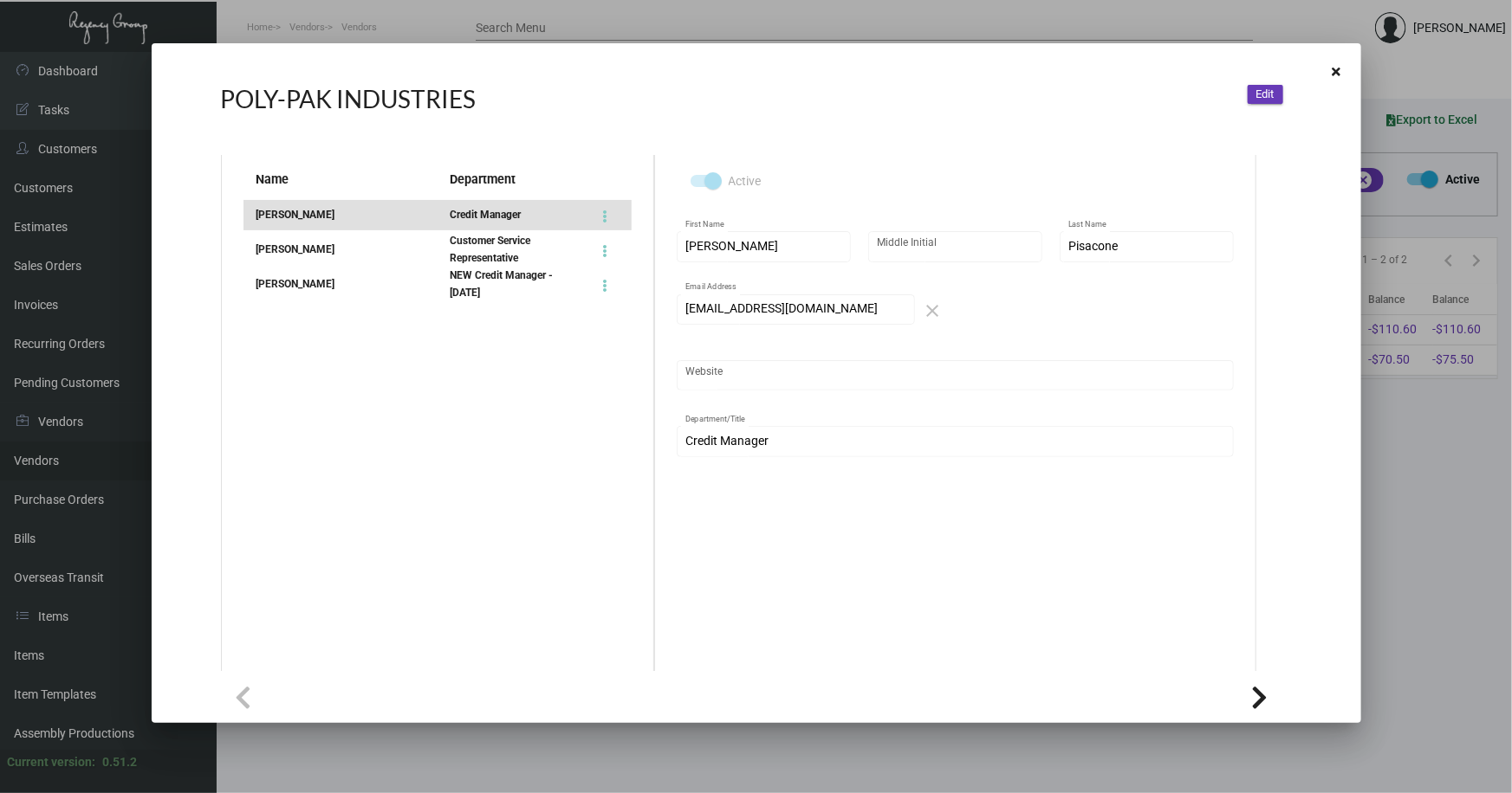
click at [290, 251] on div "Lanie LaMere" at bounding box center [340, 249] width 194 height 18
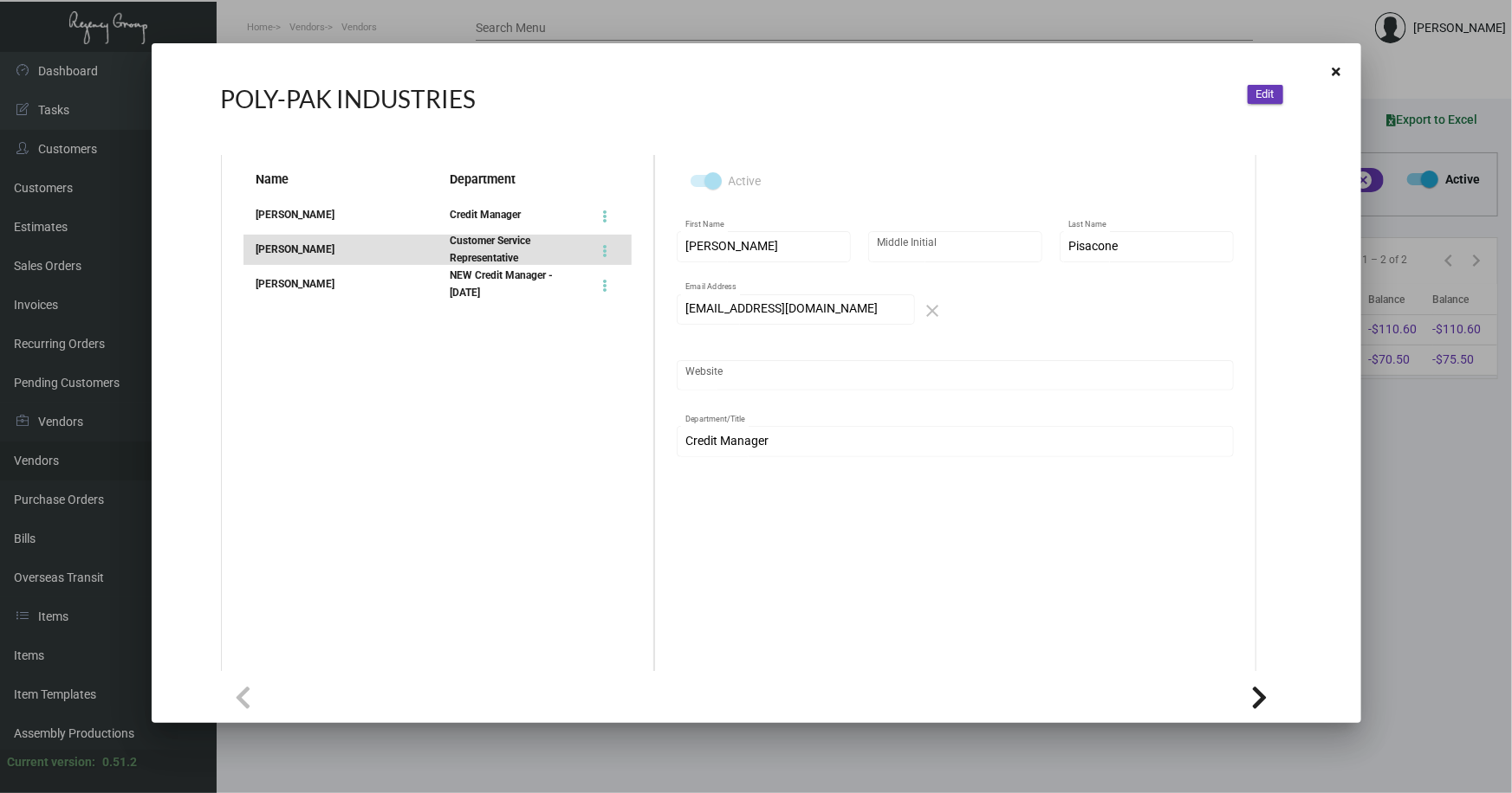
type input "Lanie"
type input "LaMere"
type input "Customer Service Representative"
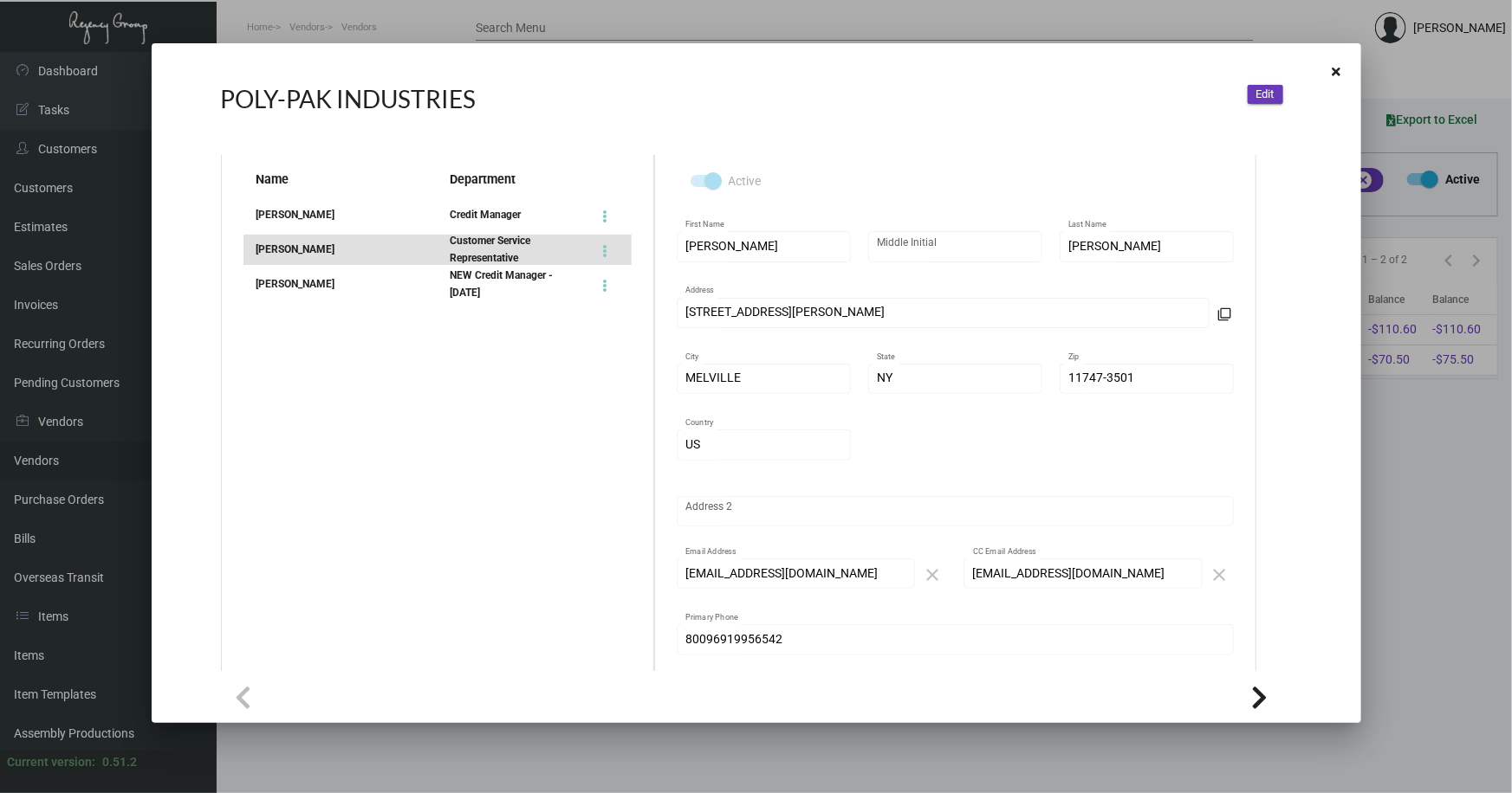
click at [285, 285] on div "Dottie K." at bounding box center [340, 285] width 194 height 18
type input "Dottie"
type input "K."
type input "NEW Credit Manager - 7.12.24"
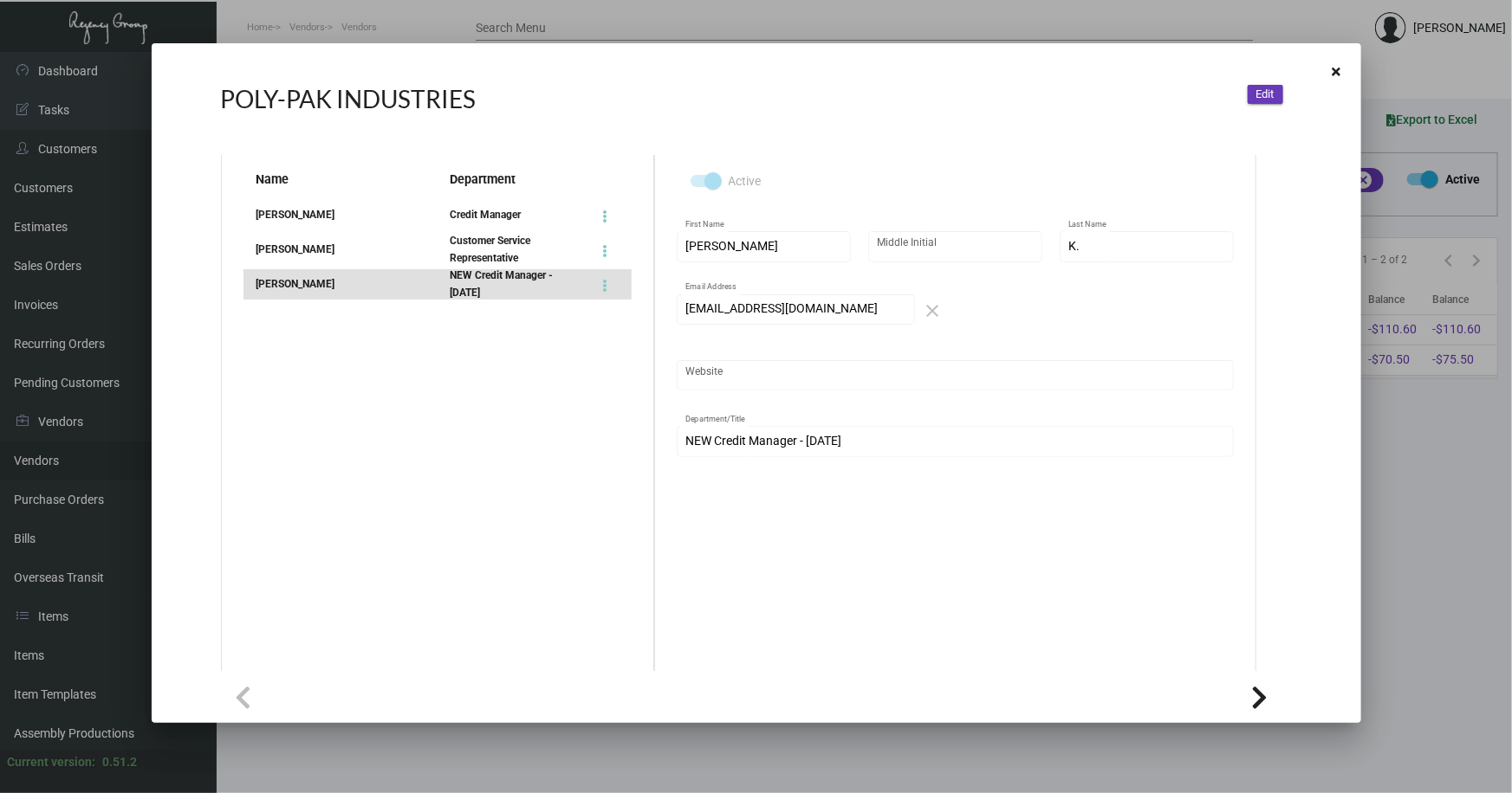
click at [1335, 69] on icon at bounding box center [1337, 72] width 9 height 12
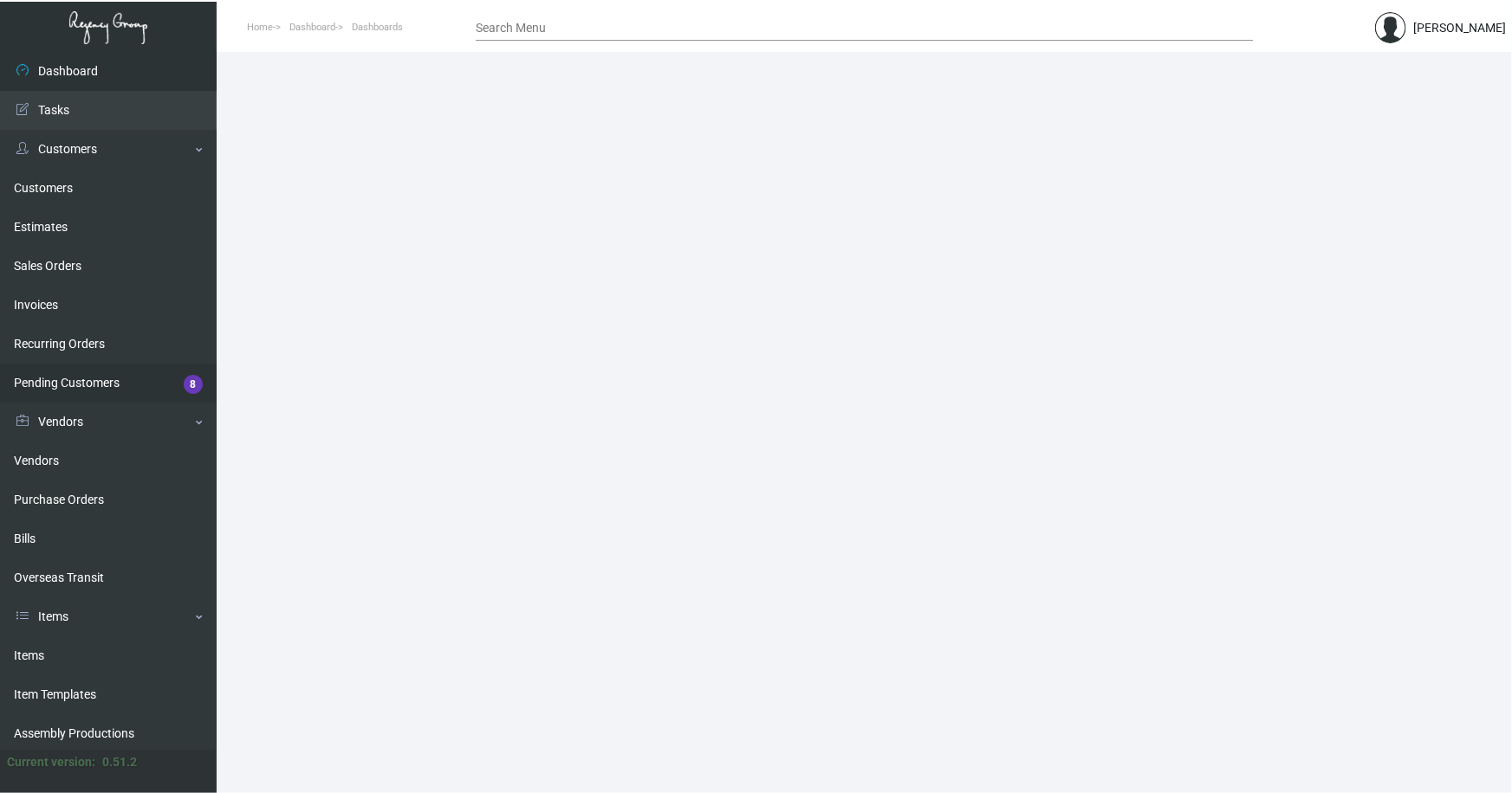
click at [28, 379] on link "Pending Customers 8" at bounding box center [108, 383] width 217 height 39
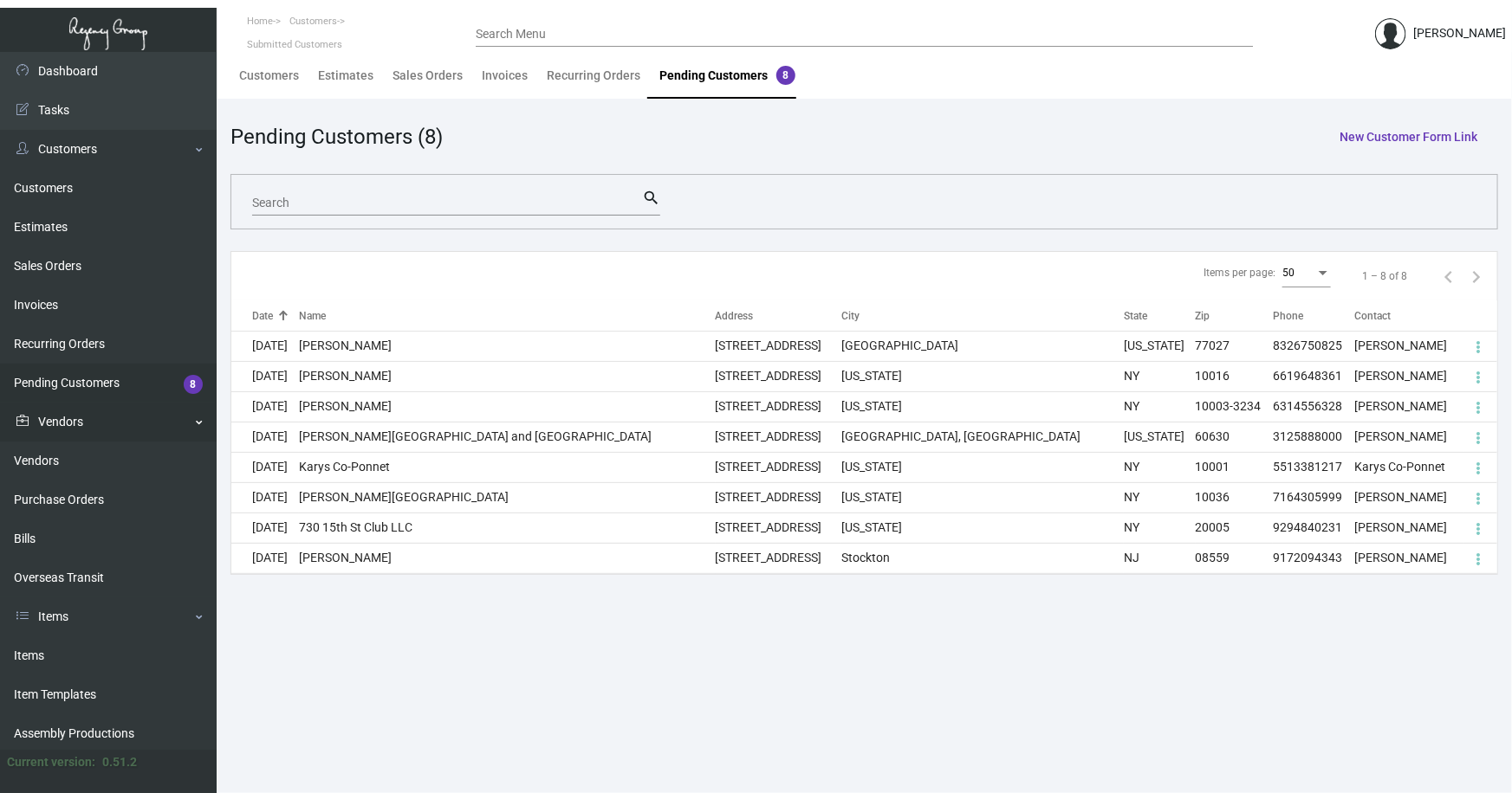
click at [64, 422] on link "Vendors" at bounding box center [108, 422] width 217 height 39
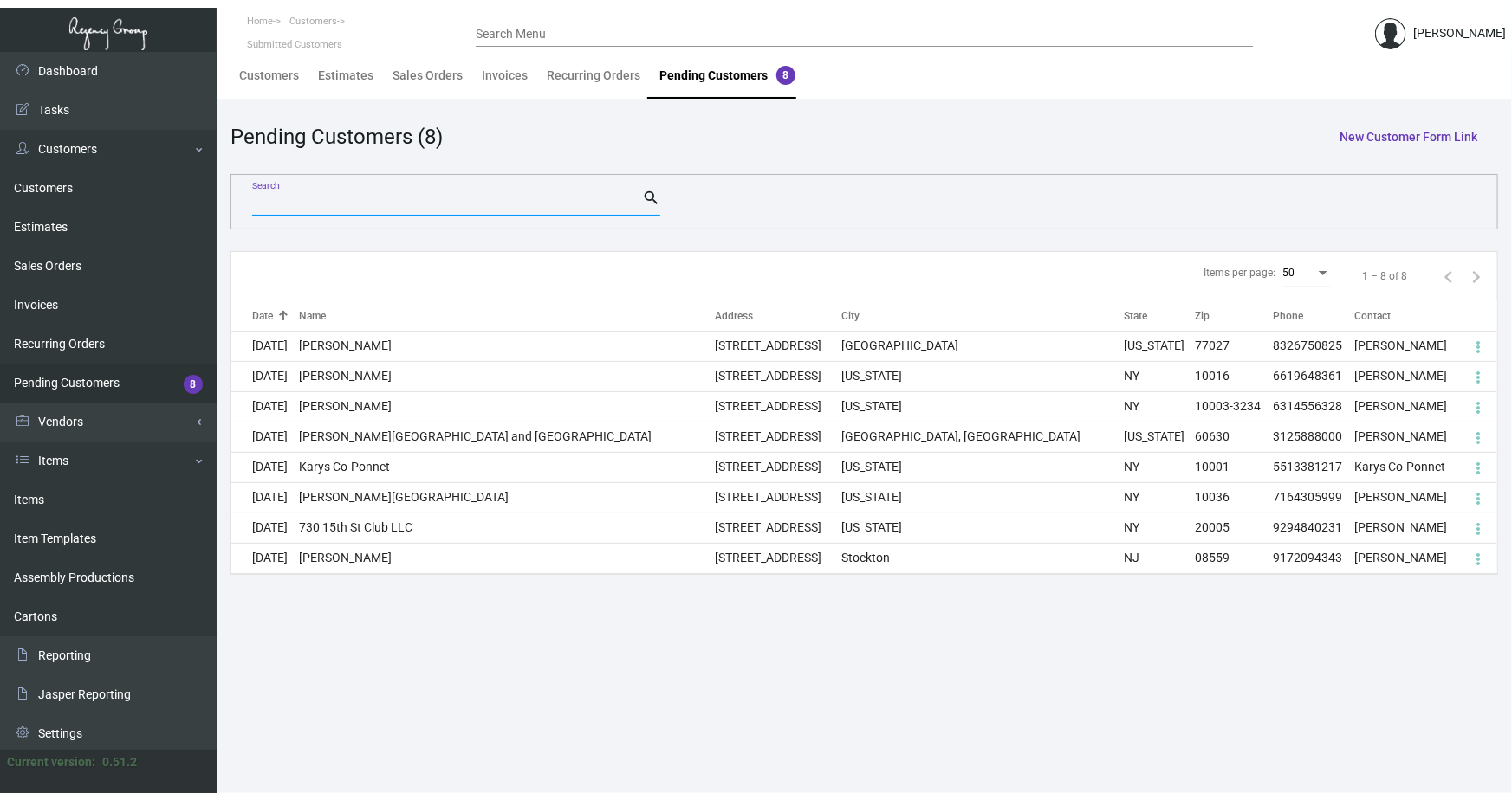
click at [344, 205] on input "Search" at bounding box center [447, 204] width 390 height 14
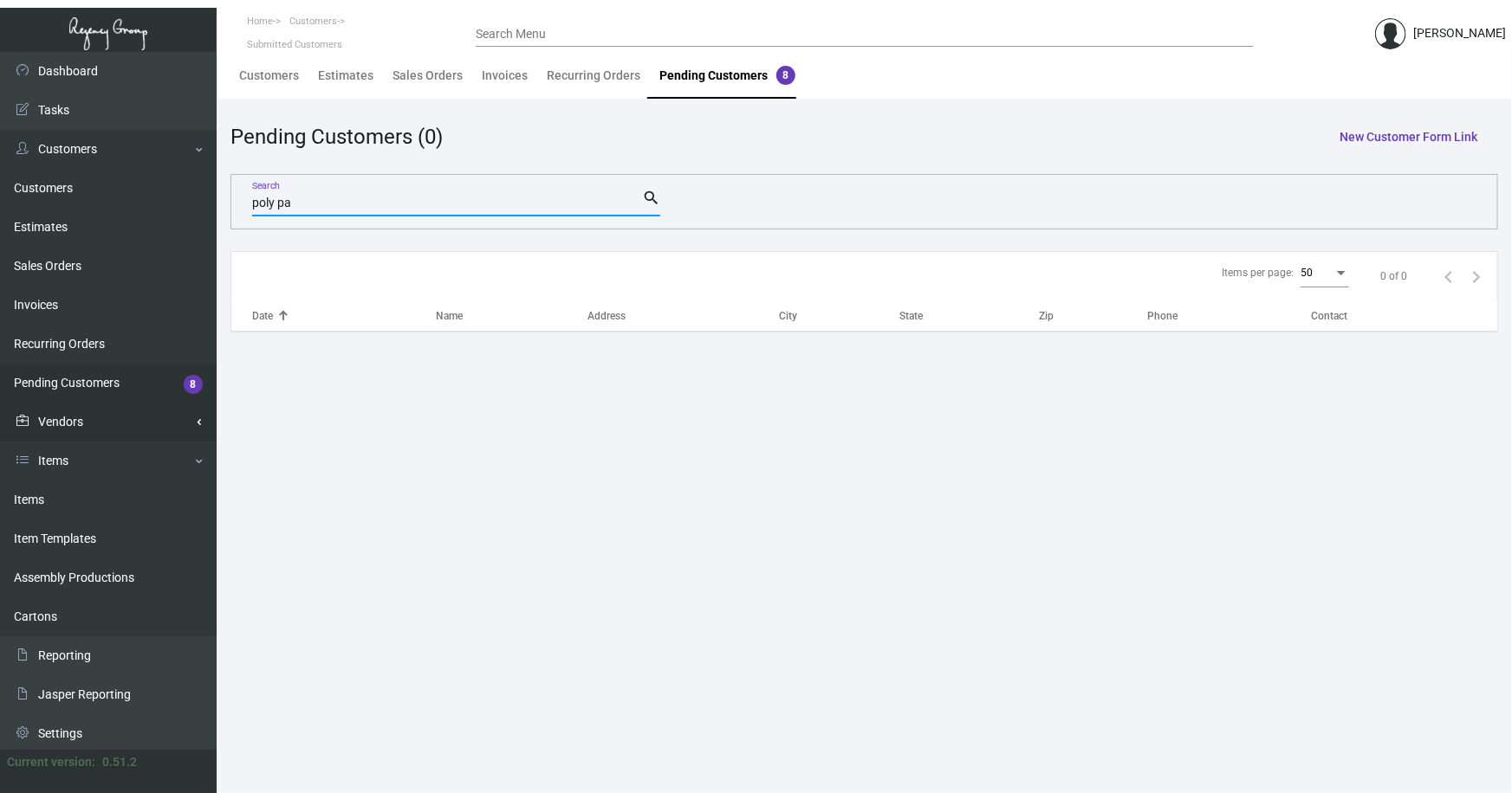
type input "poly pa"
click at [58, 412] on link "Vendors" at bounding box center [108, 422] width 217 height 39
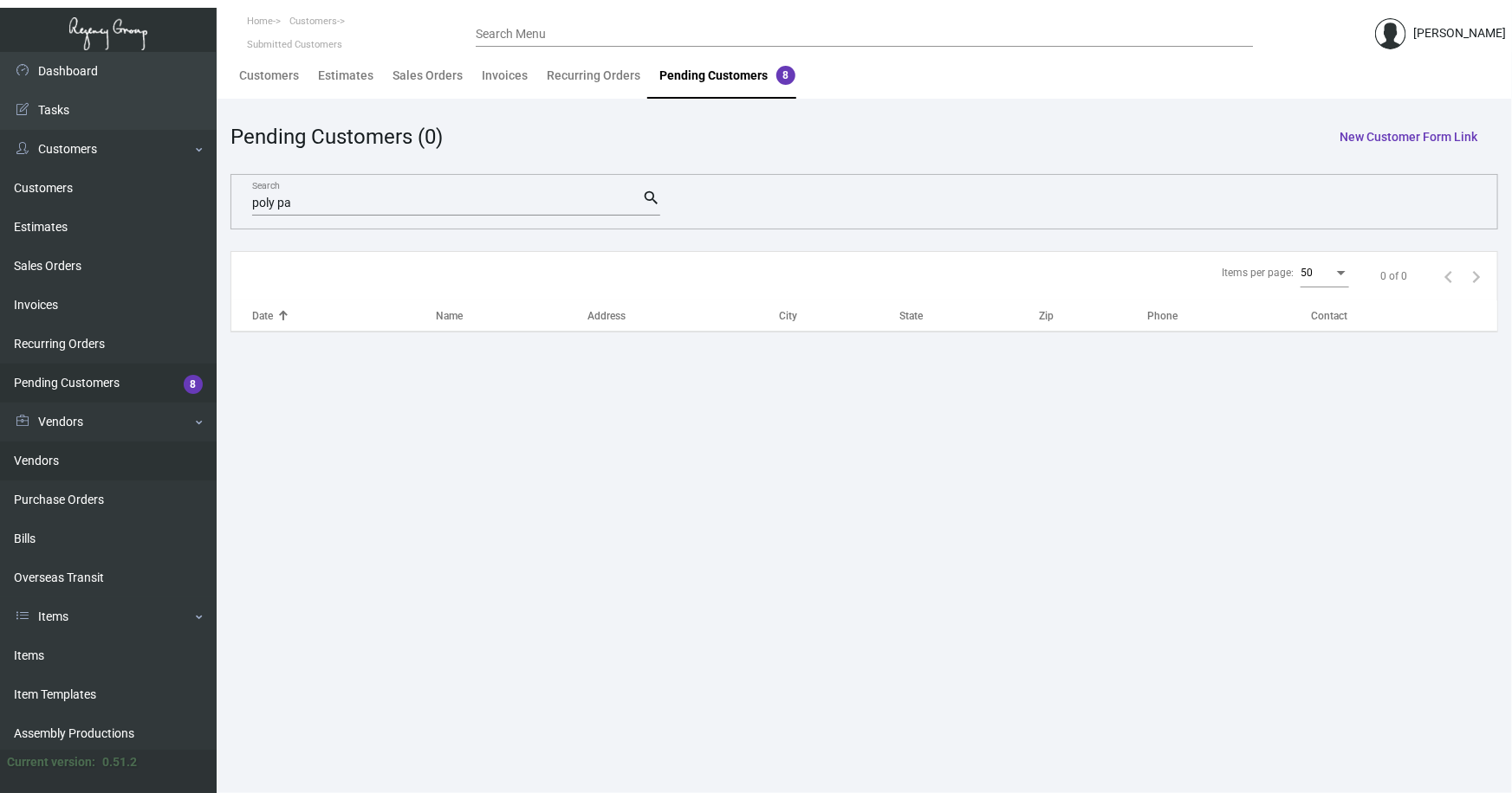
click at [43, 460] on link "Vendors" at bounding box center [108, 461] width 217 height 39
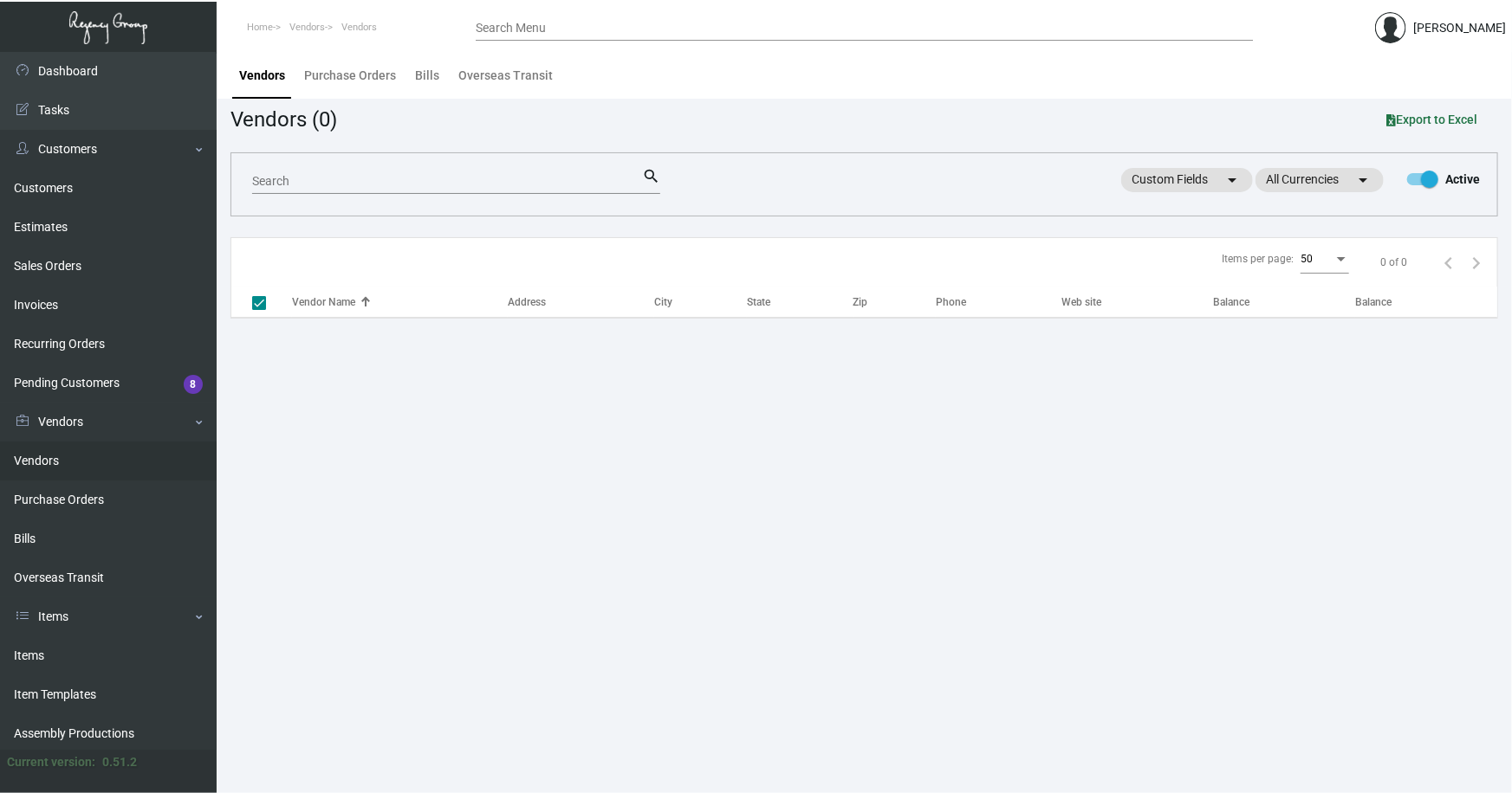
checkbox input "false"
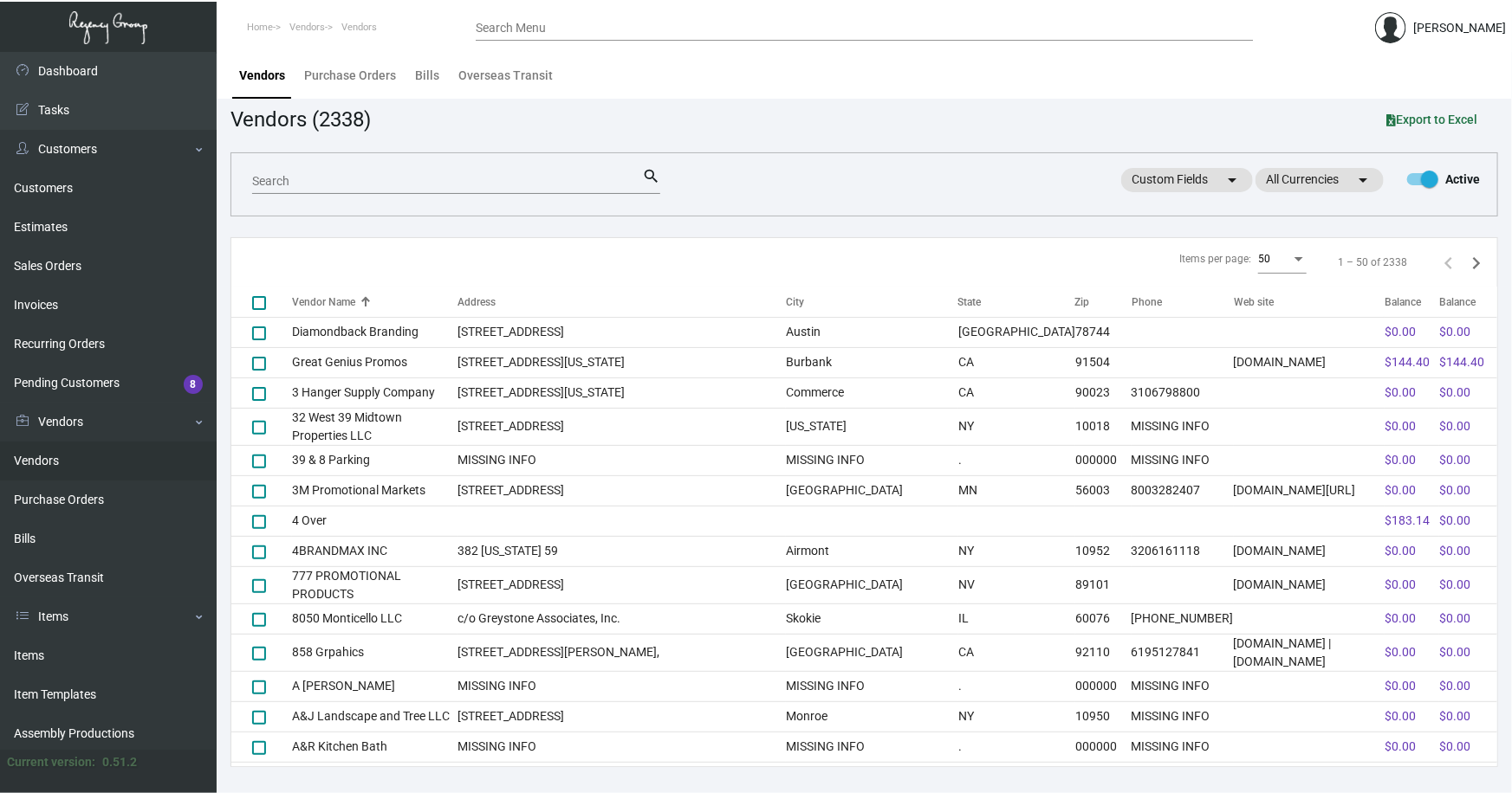
click at [286, 179] on input "Search" at bounding box center [447, 182] width 390 height 14
type input "poly"
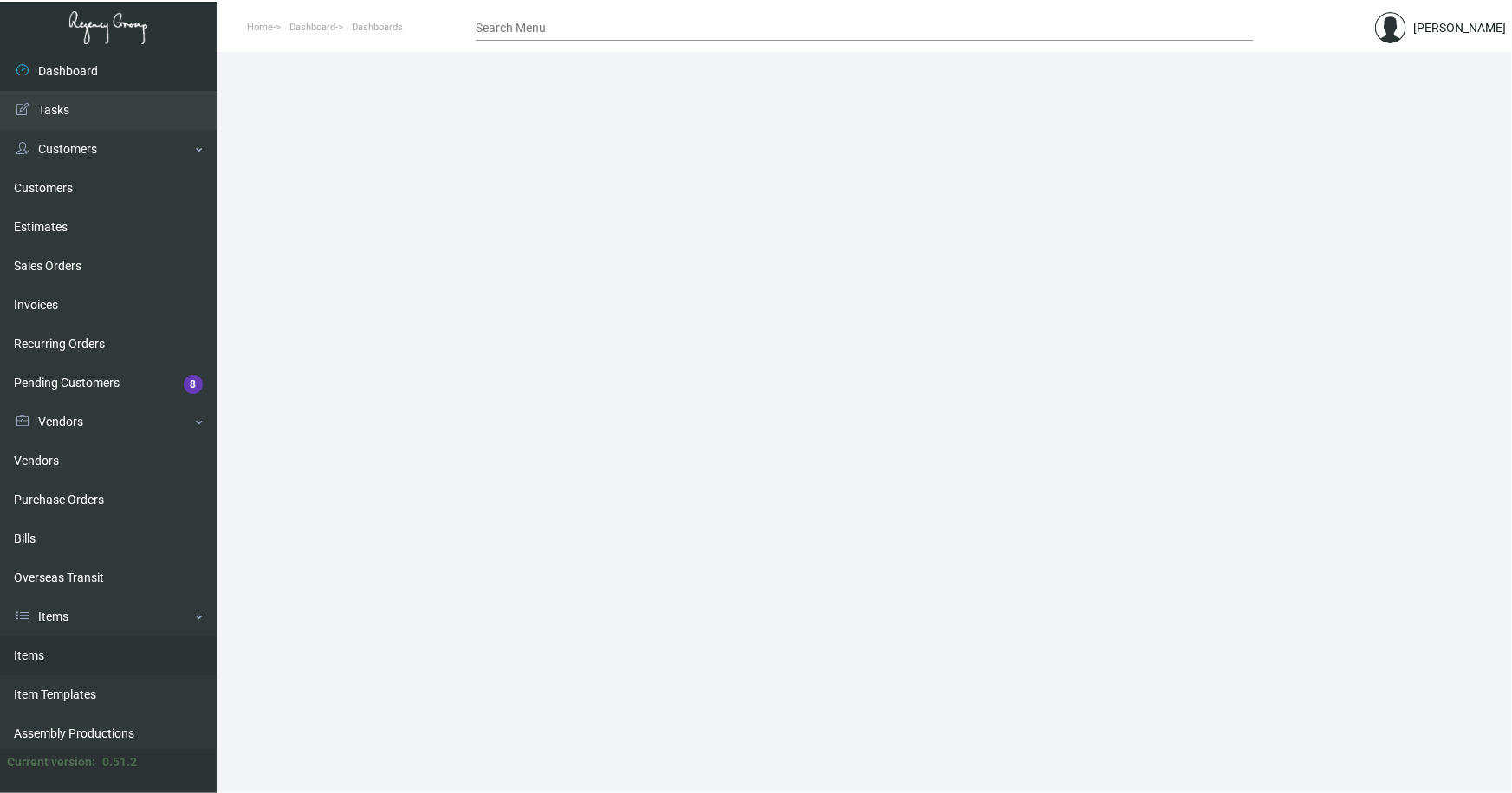
drag, startPoint x: 25, startPoint y: 654, endPoint x: 18, endPoint y: 643, distance: 13.0
click at [25, 652] on link "Items" at bounding box center [108, 656] width 217 height 39
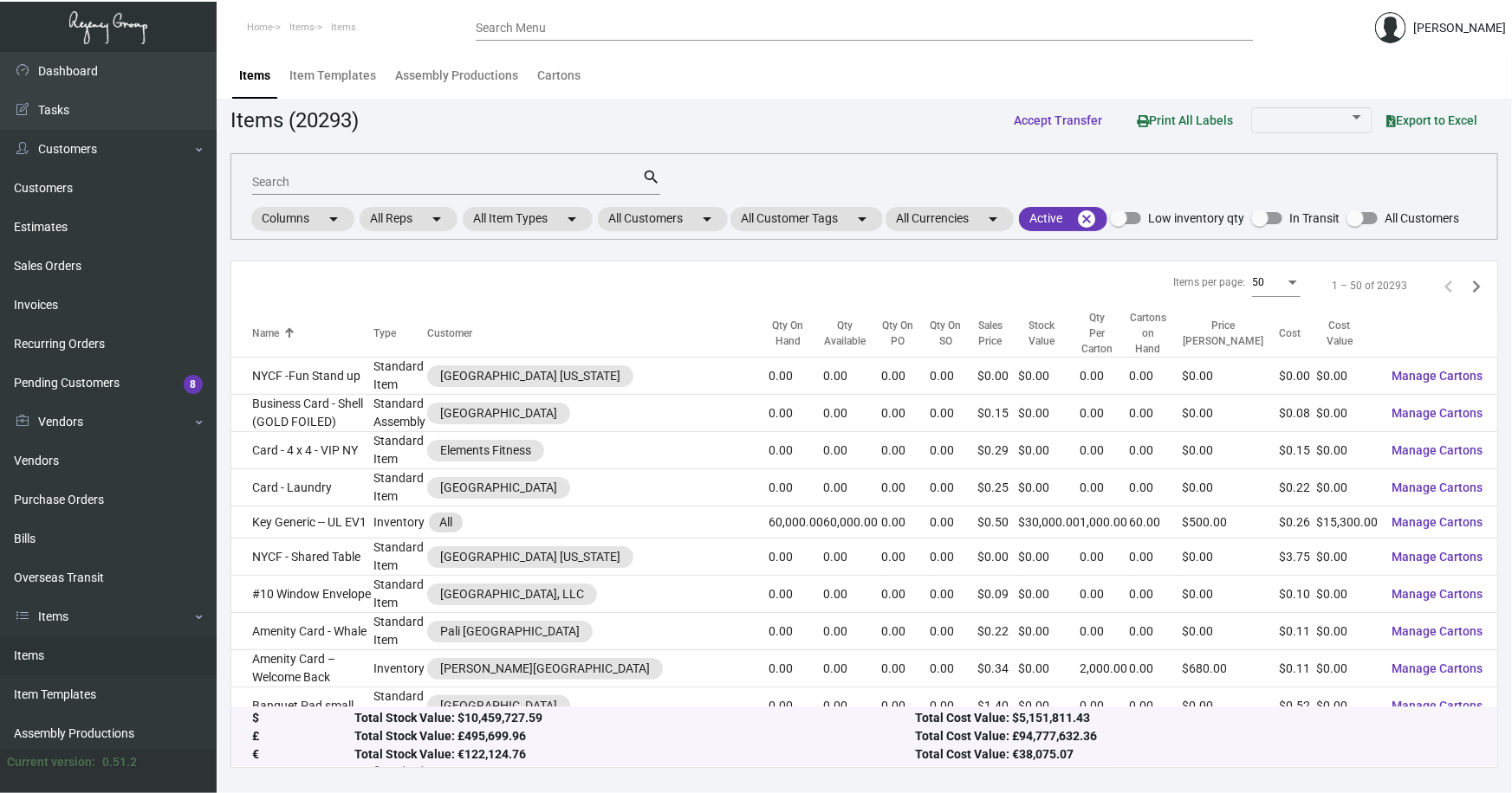
click at [315, 184] on input "Search" at bounding box center [447, 183] width 390 height 14
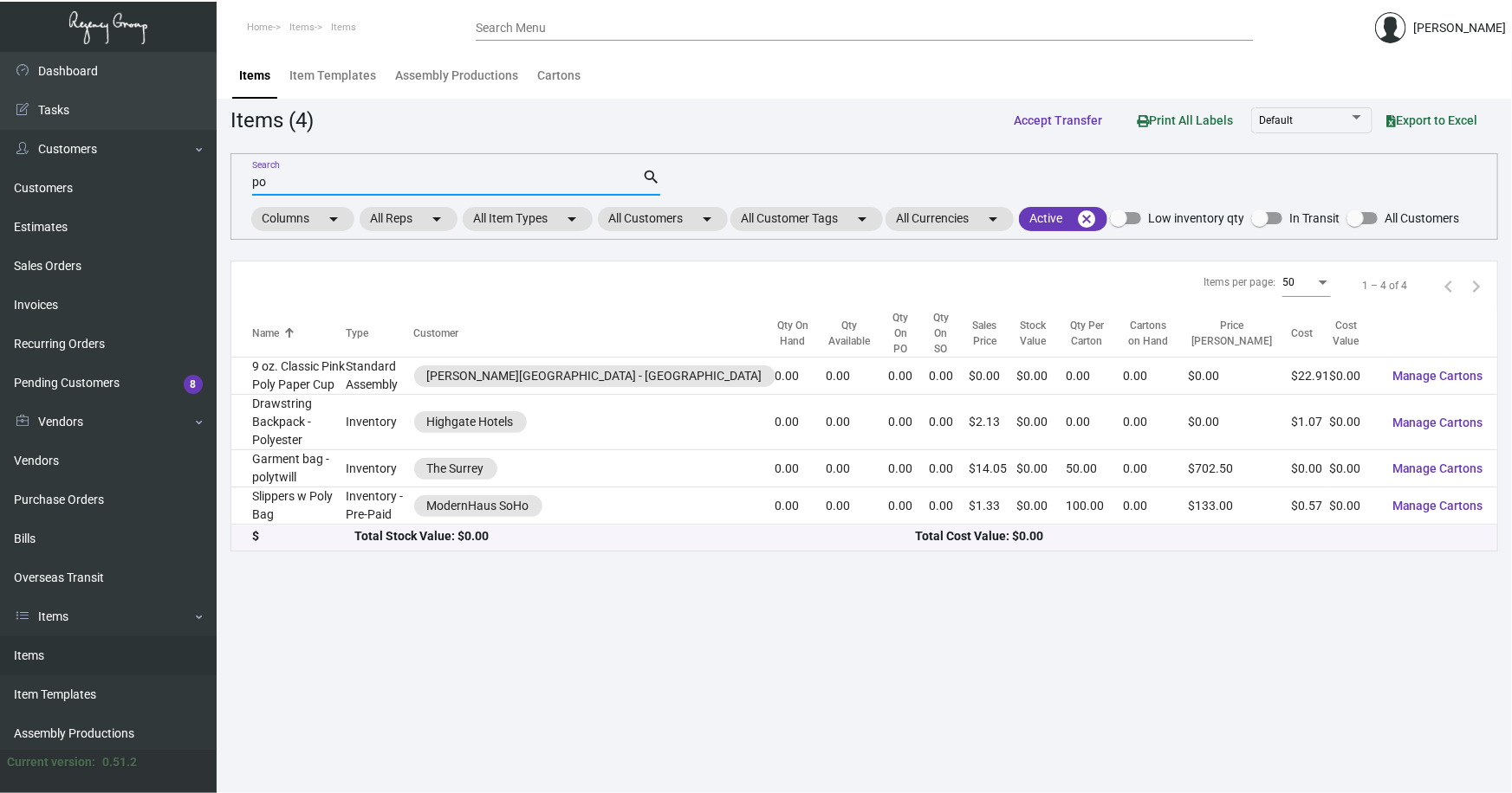
type input "p"
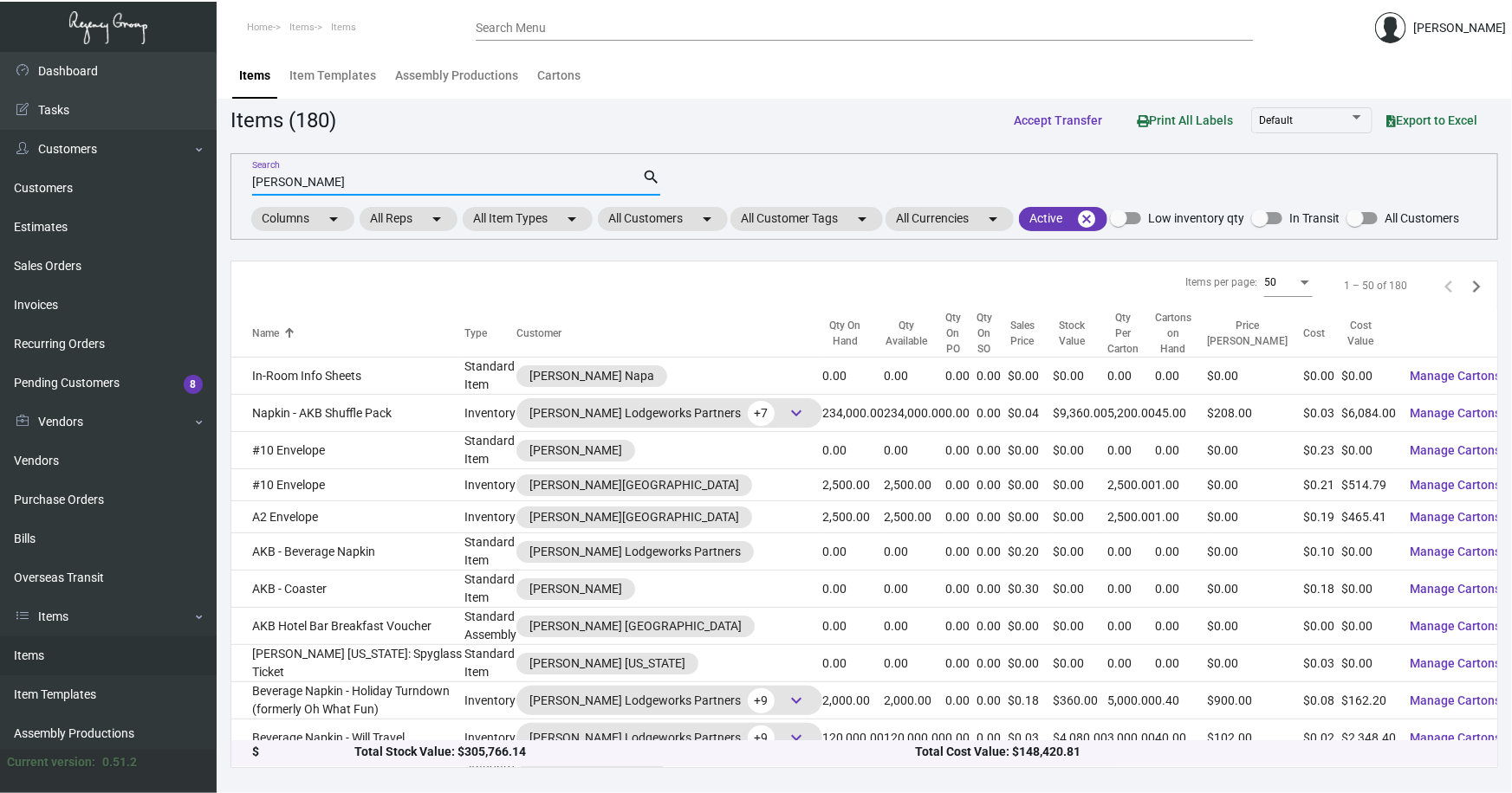
type input "archer laun"
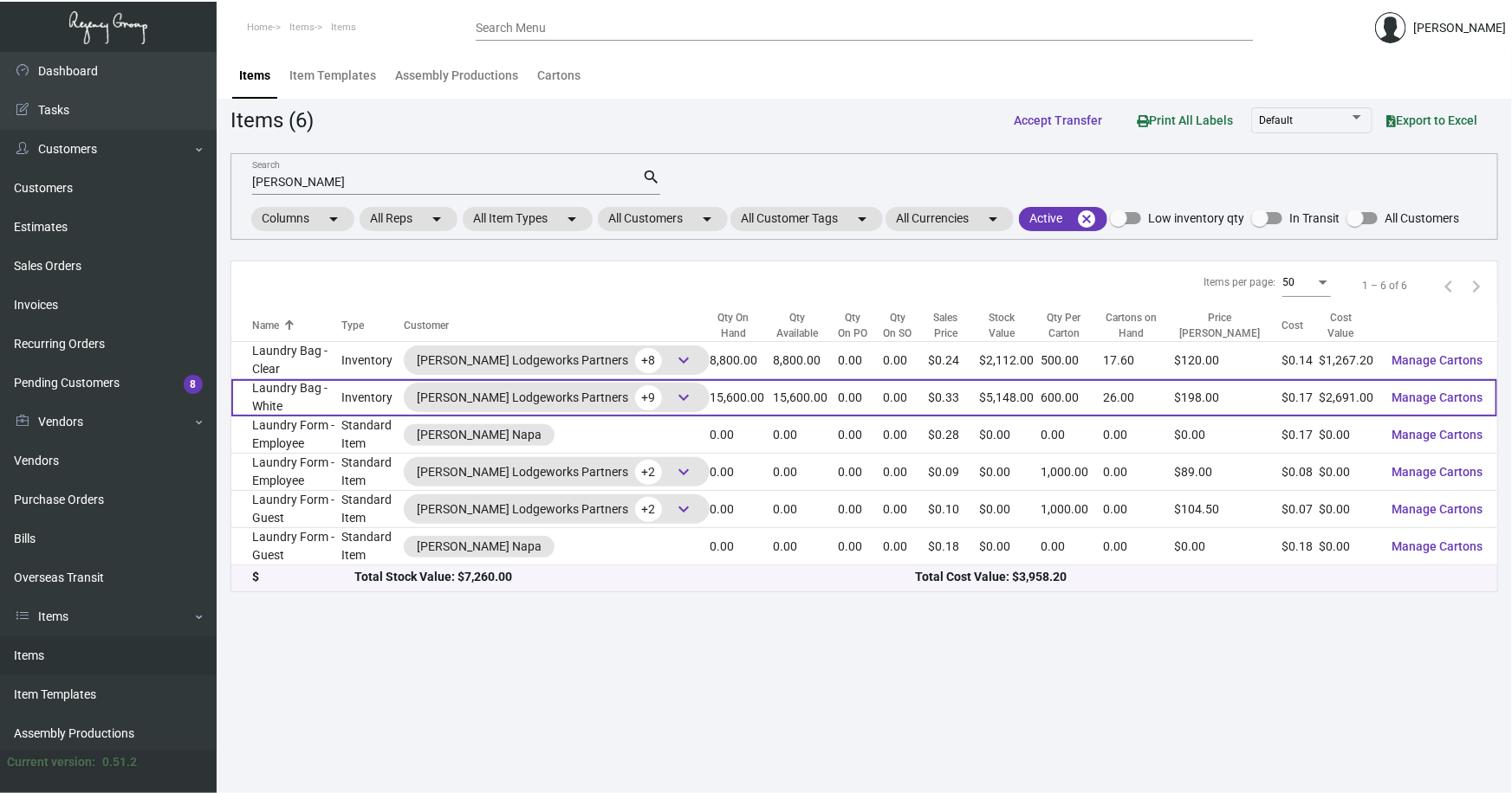
click at [314, 392] on td "Laundry Bag - White" at bounding box center [286, 398] width 110 height 37
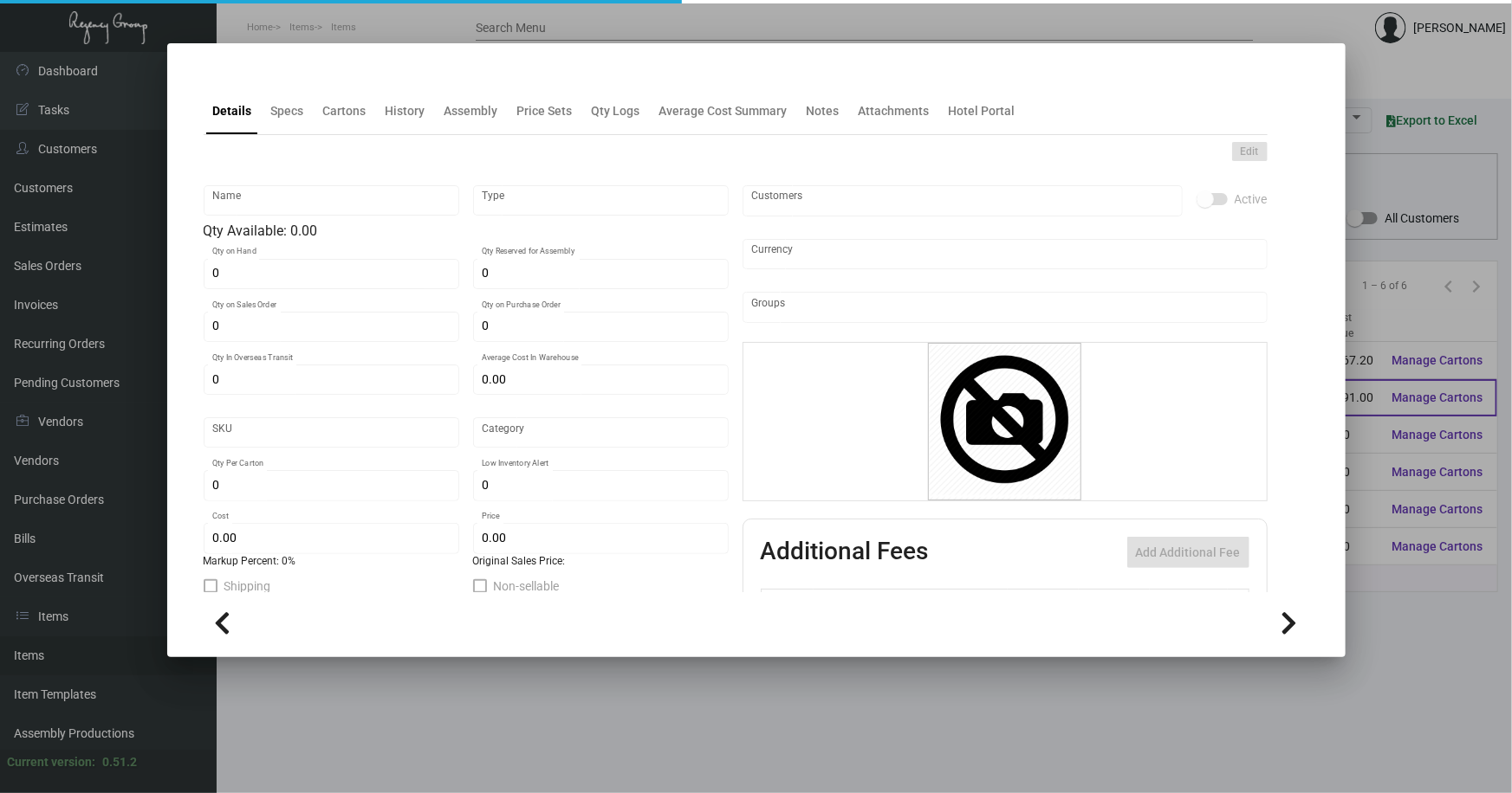
type input "Laundry Bag - White"
type input "Inventory"
type input "15,600"
type input "$ 0.65"
type input "321"
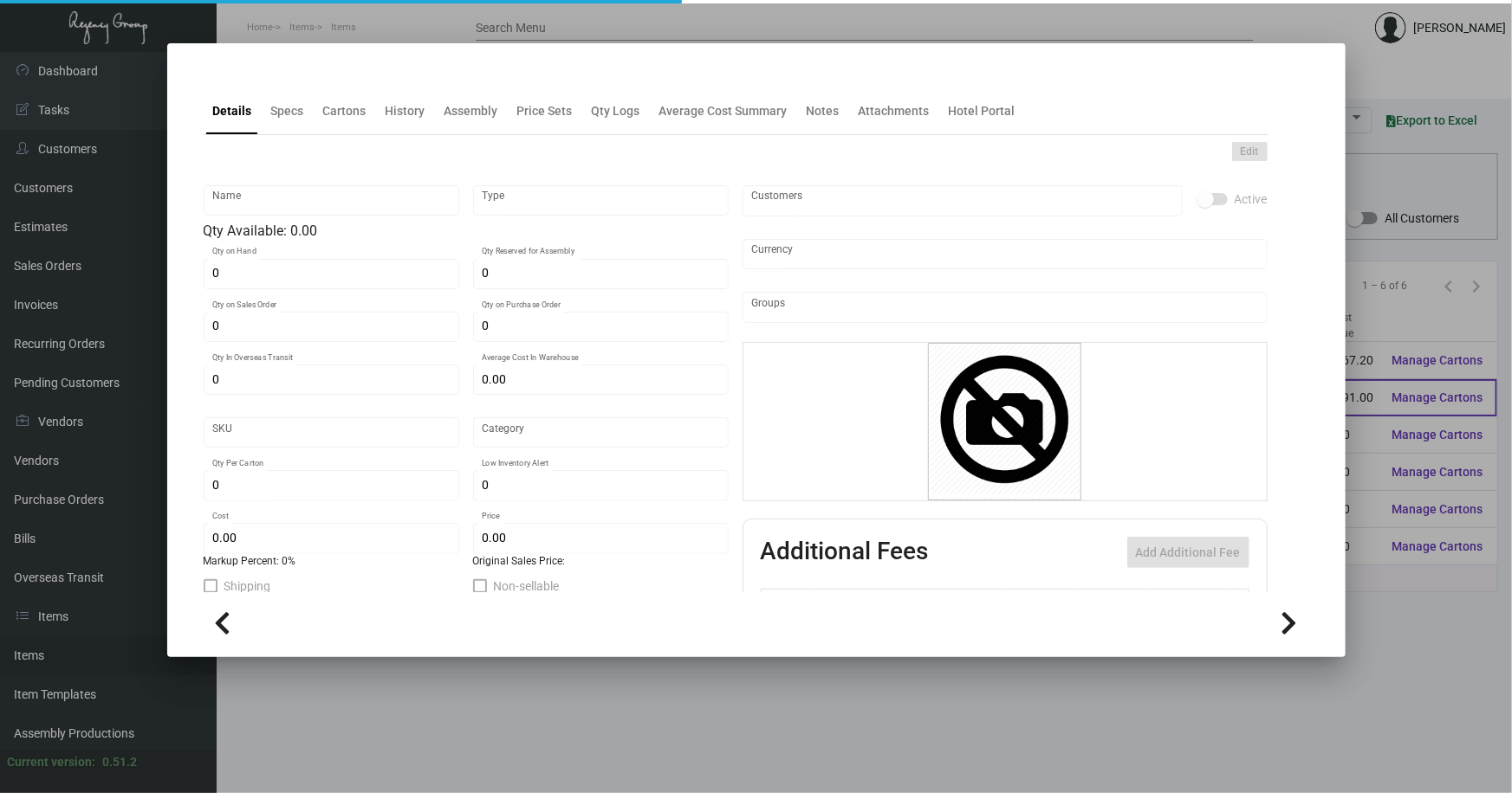
type input "Standard"
type input "600"
type input "10,000"
type input "$ 0.1725"
type input "$ 0.33"
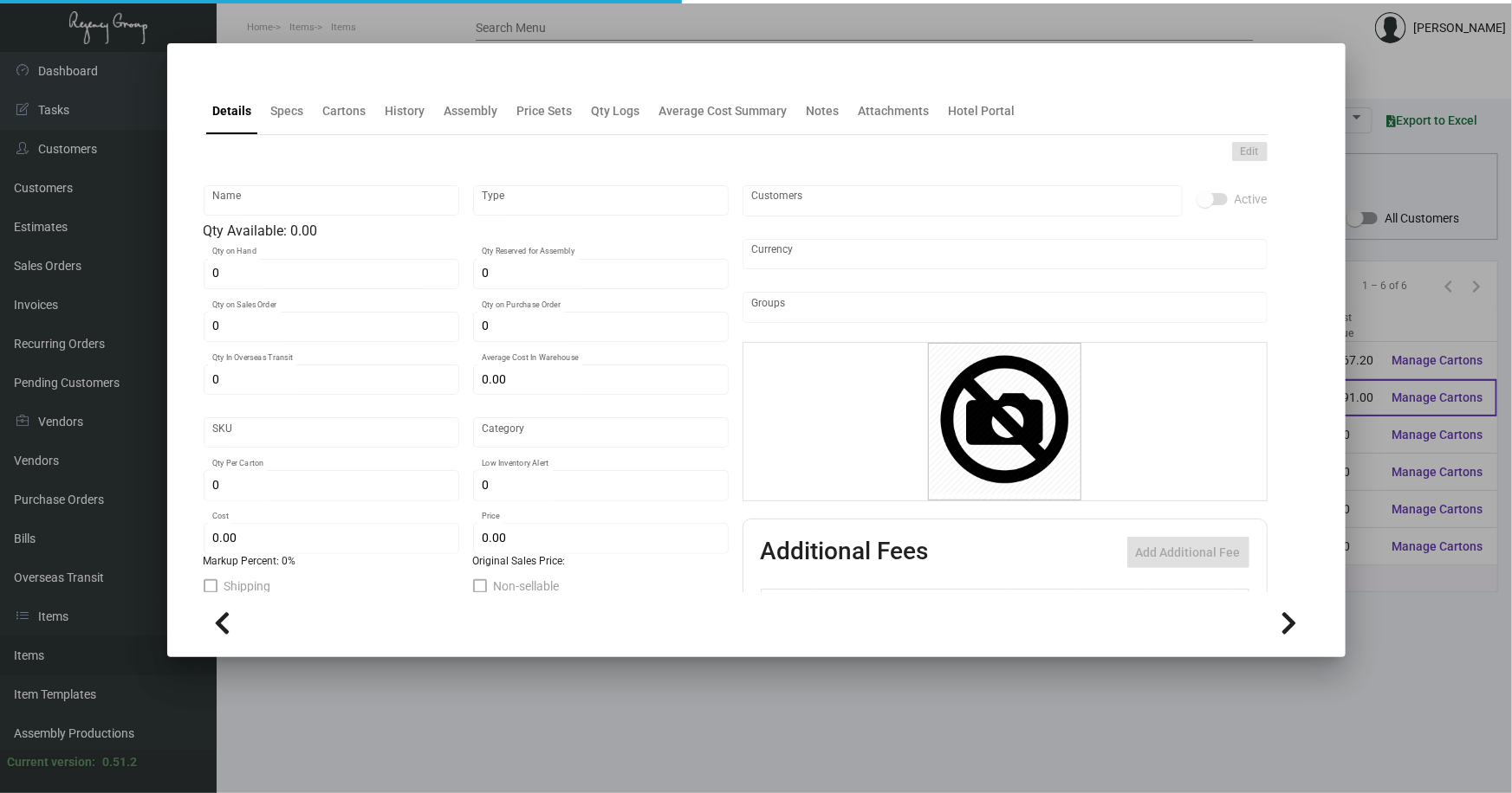
checkbox input "true"
type input "United States Dollar $"
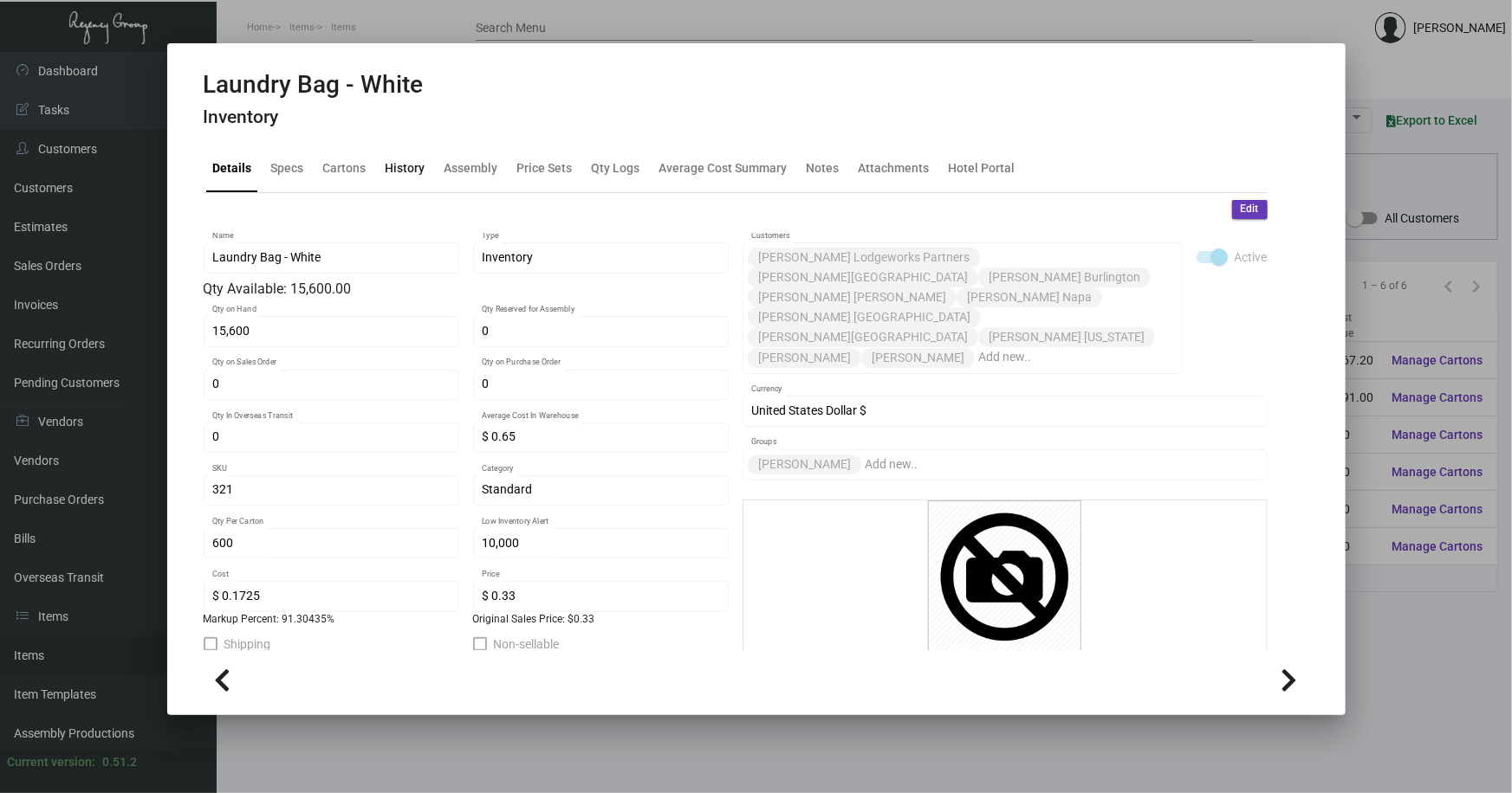
click at [404, 171] on div "History" at bounding box center [405, 168] width 40 height 18
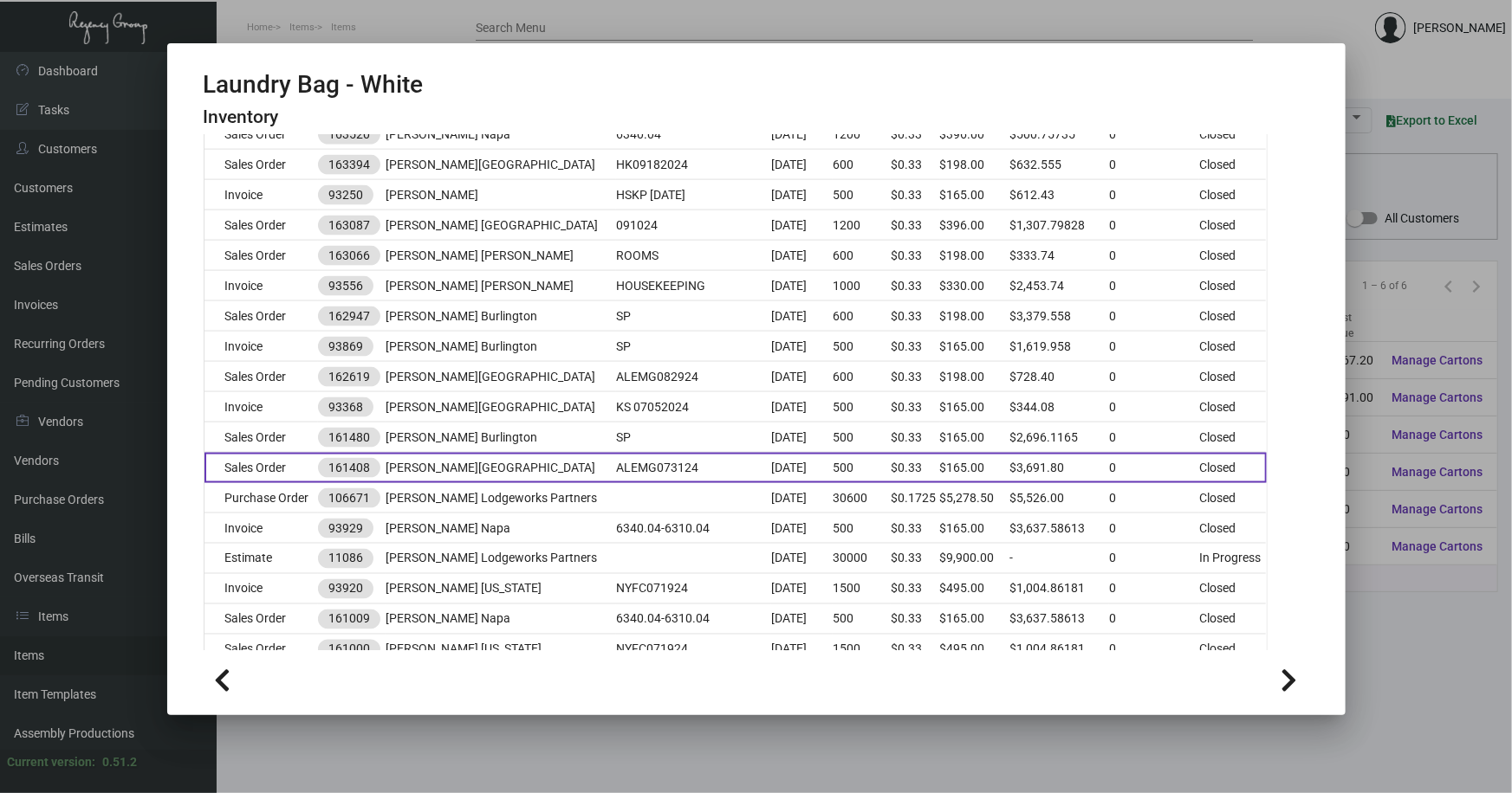
scroll to position [1338, 0]
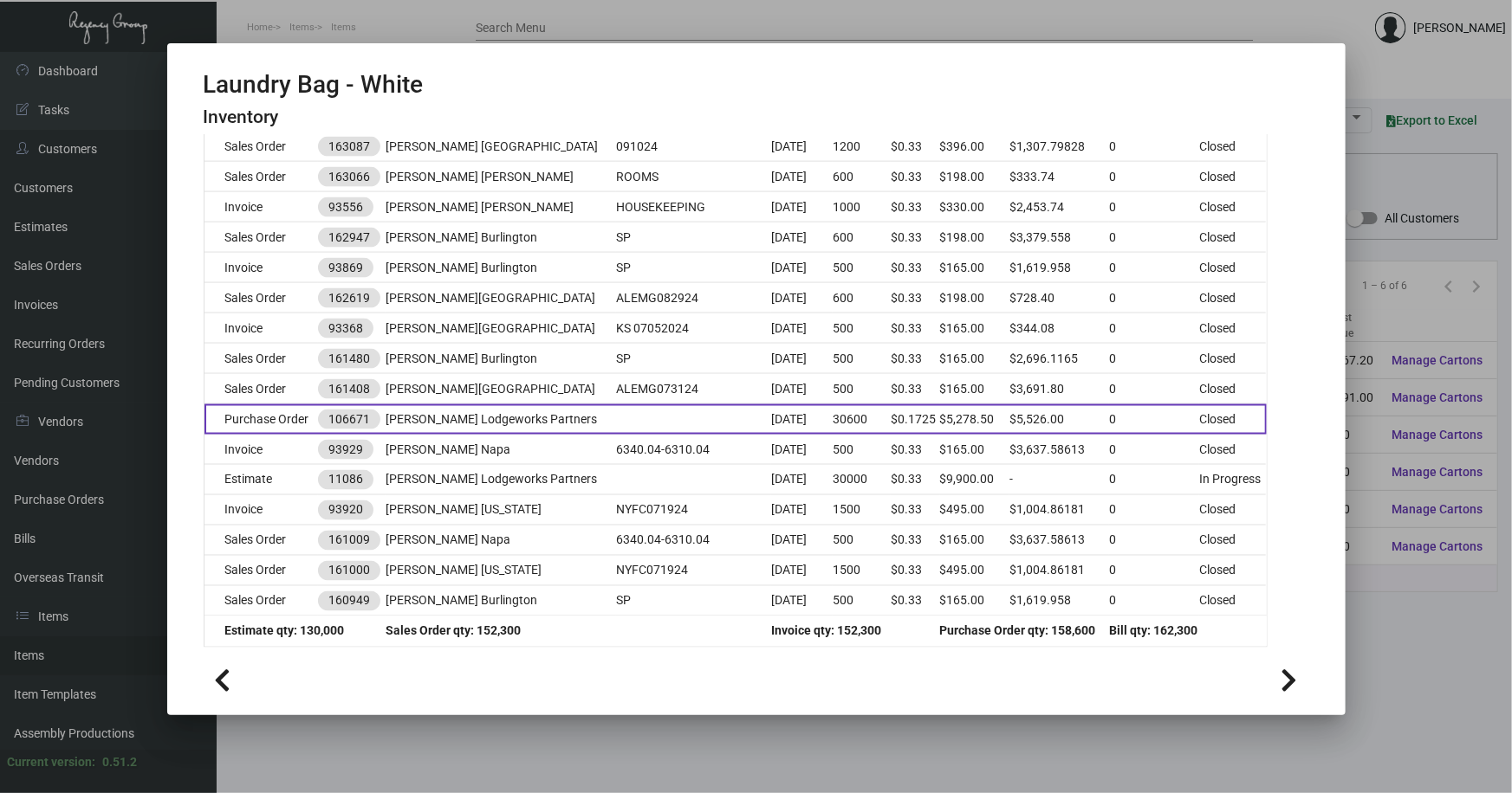
click at [451, 415] on td "Archer Lodgeworks Partners" at bounding box center [501, 420] width 230 height 31
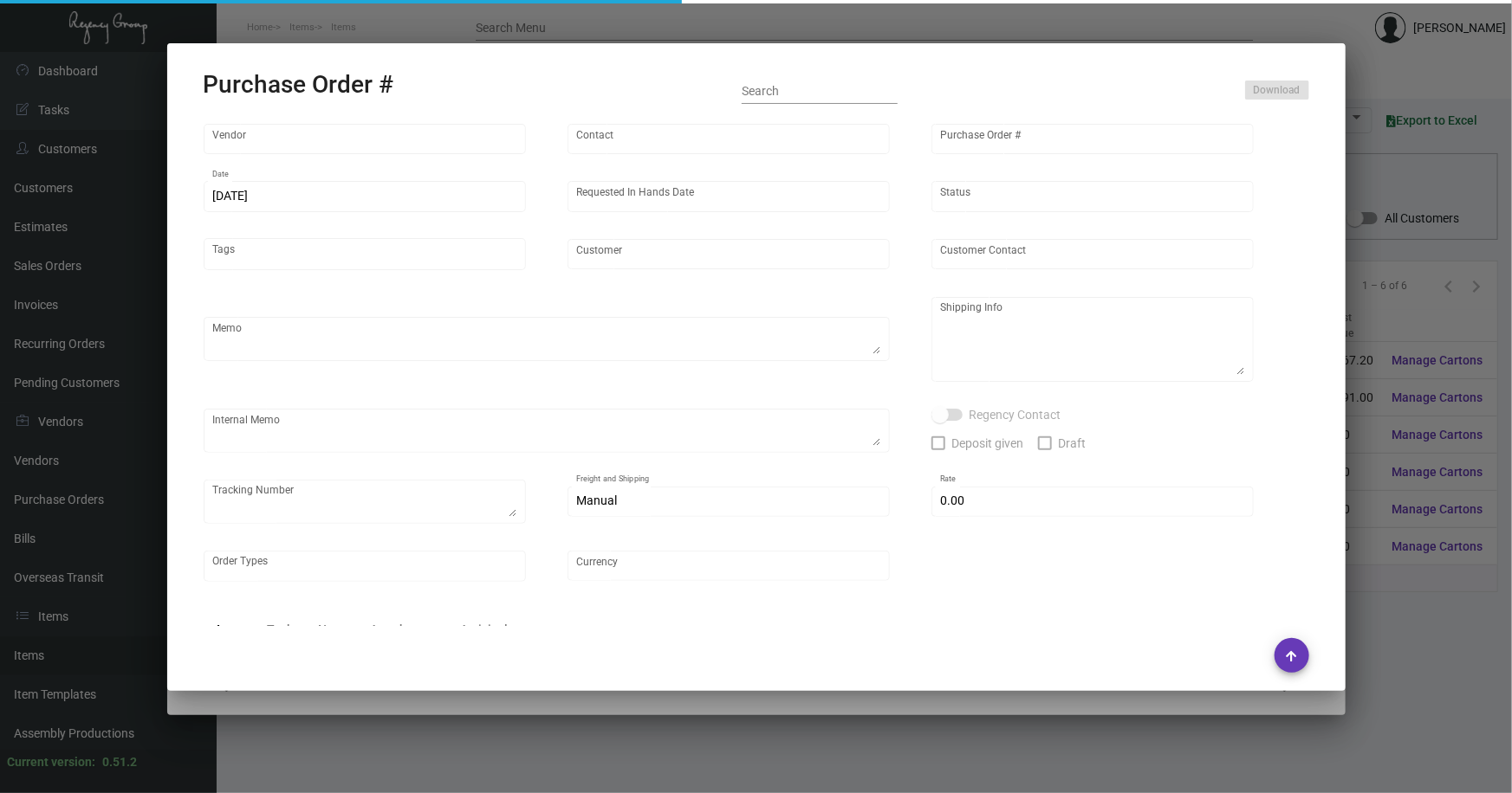
type input "POLY-PAK INDUSTRIES"
type input "Lanie LaMere"
type input "106671"
type input "7/31/2024"
type input "8/30/2024"
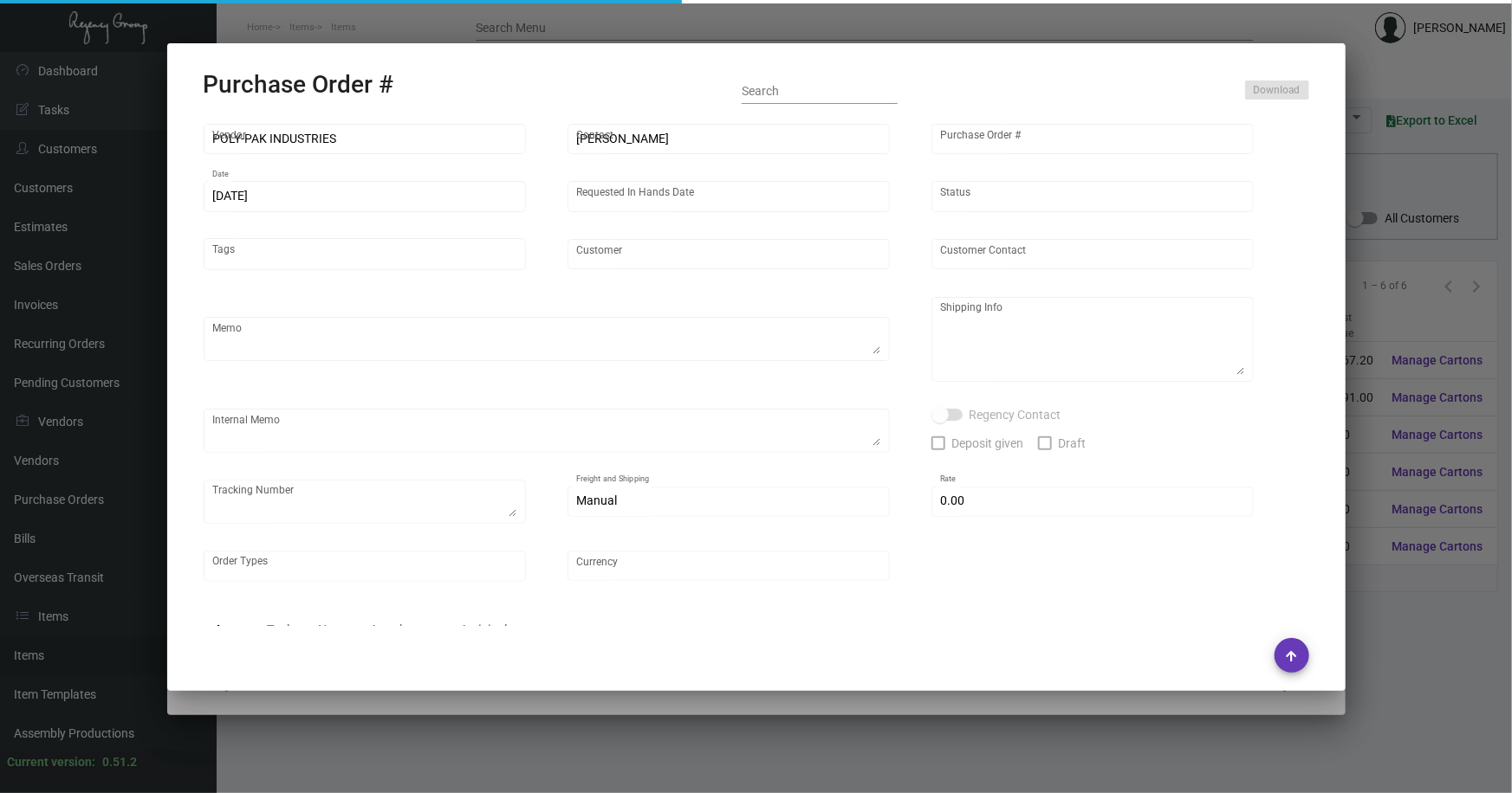
type input "Archer Lodgeworks Partners"
type textarea "Repeat - PO 100974 / Please reach out to Manny for LTL."
type textarea "Regency Group NJ - Alex Penate 22 Belgrove Dr. Kearny, NJ, 07032 US"
checkbox input "true"
type input "$ 247.50"
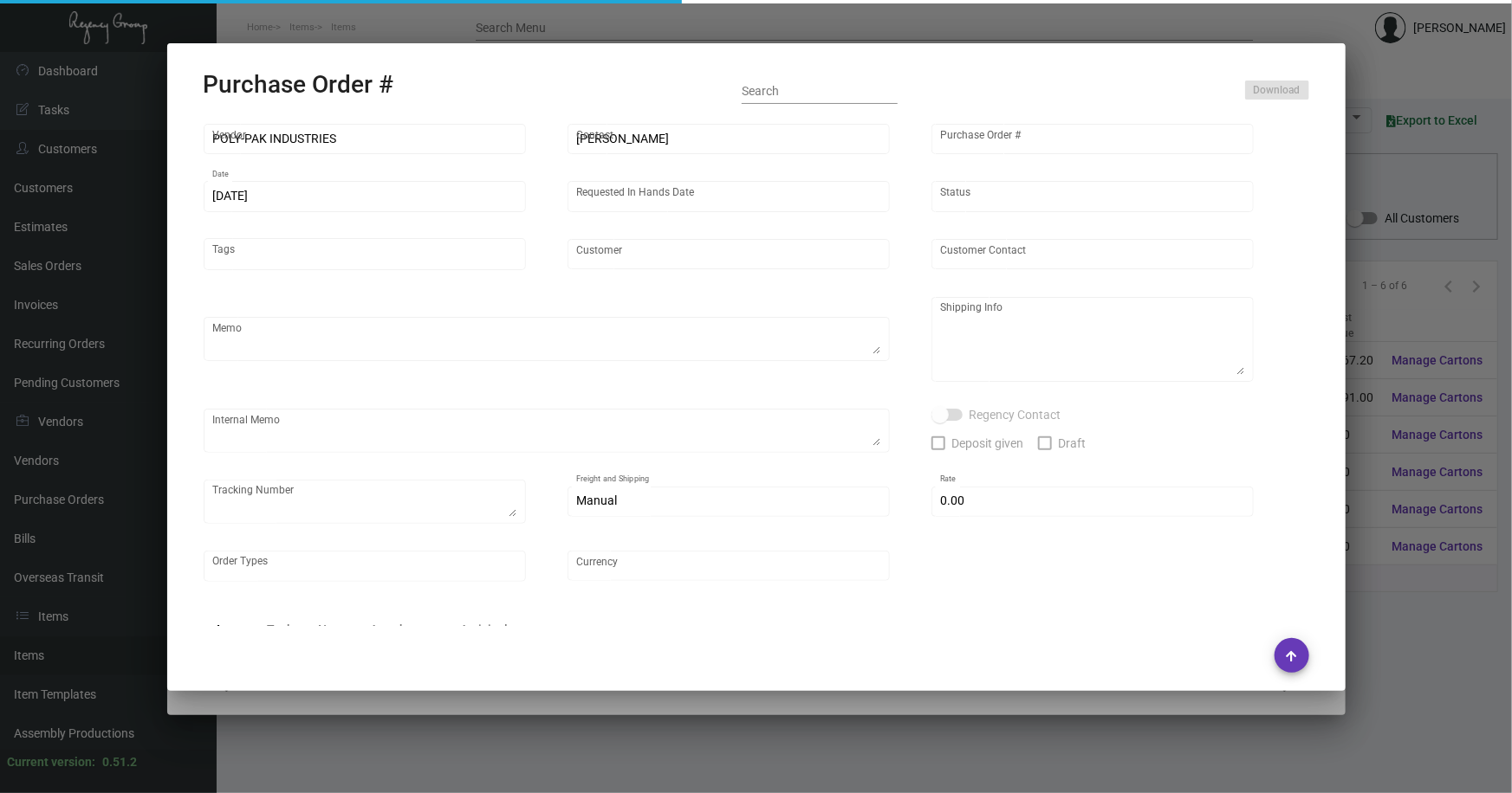
type input "United States Dollar $"
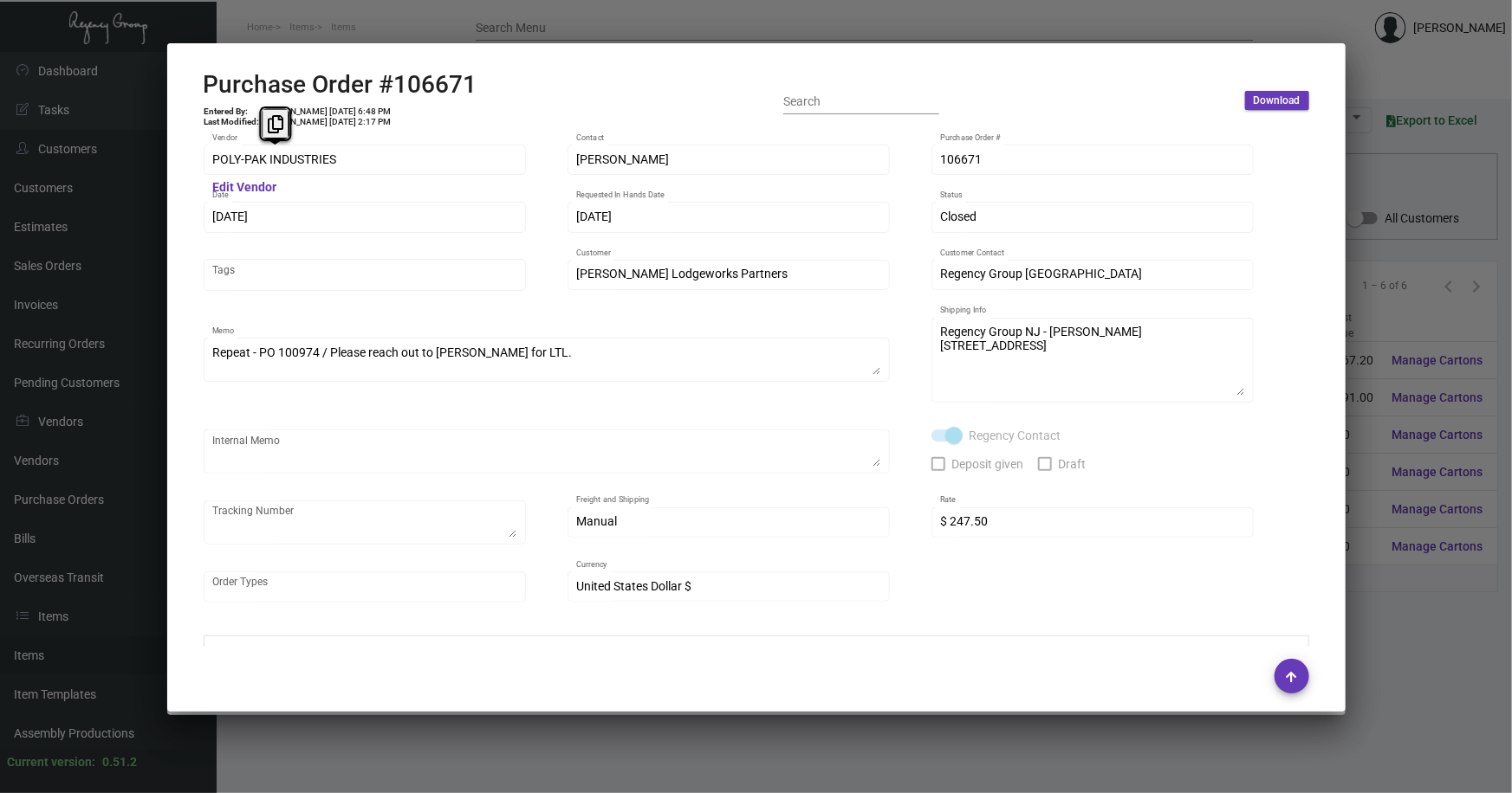
click at [200, 160] on div "POLY-PAK INDUSTRIES Vendor Edit Vendor Lanie LaMere Contact 106671 Purchase Ord…" at bounding box center [756, 389] width 1147 height 515
